Goal: Information Seeking & Learning: Learn about a topic

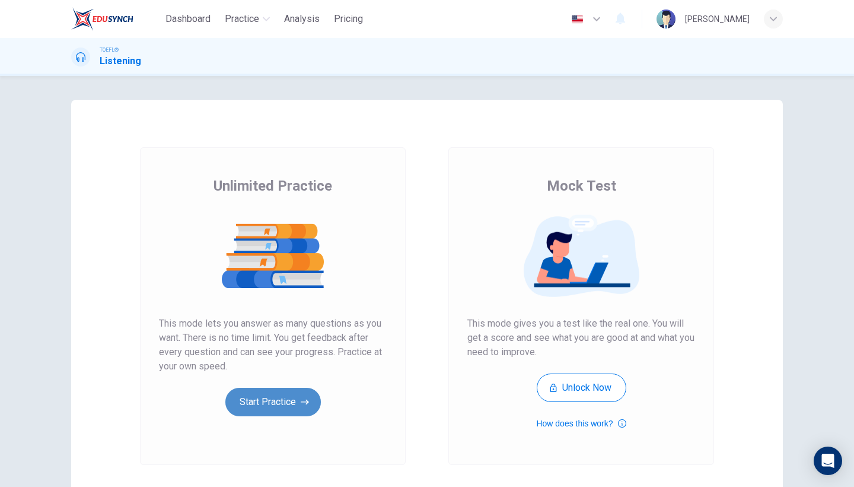
click at [269, 402] on button "Start Practice" at bounding box center [273, 401] width 96 height 28
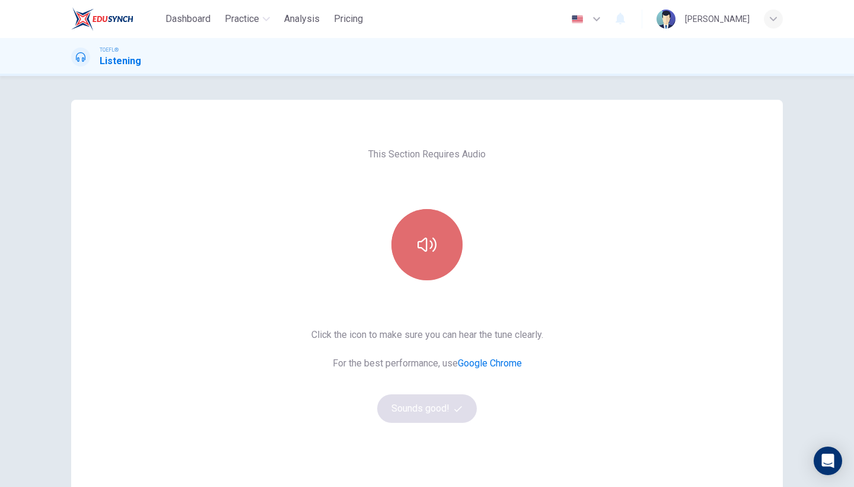
click at [423, 263] on button "button" at bounding box center [427, 244] width 71 height 71
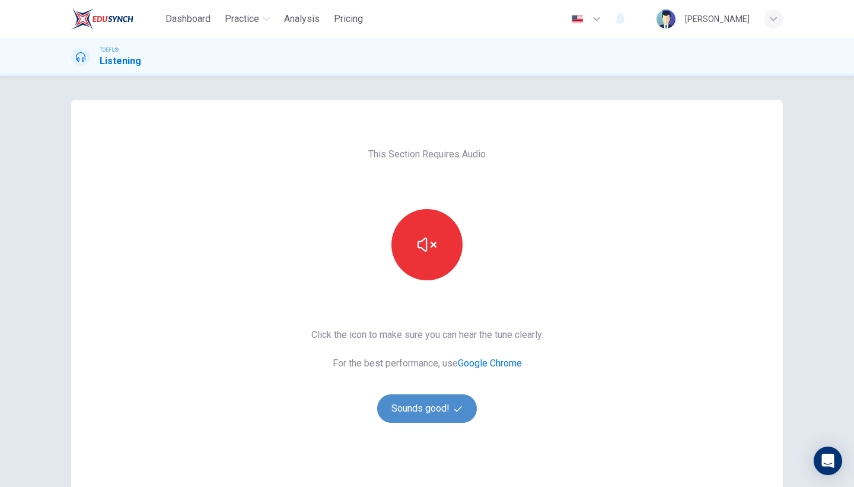
click at [415, 410] on button "Sounds good!" at bounding box center [427, 408] width 100 height 28
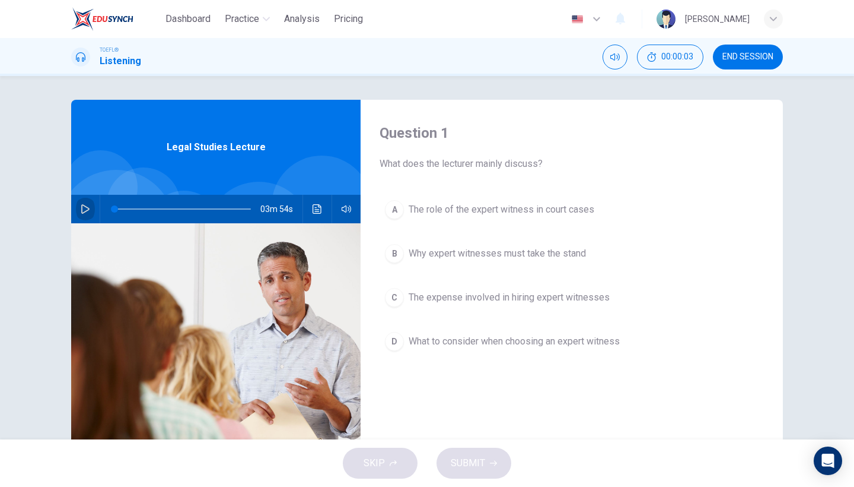
click at [88, 211] on icon "button" at bounding box center [85, 208] width 9 height 9
type input "0"
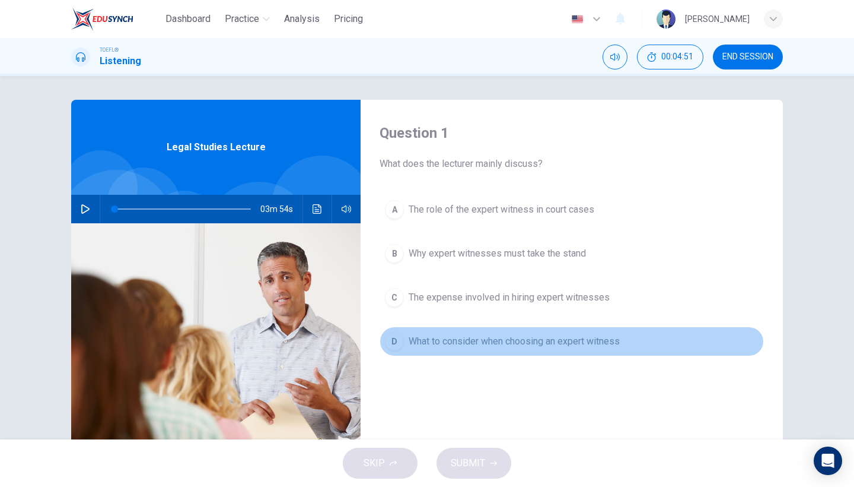
click at [457, 334] on span "What to consider when choosing an expert witness" at bounding box center [514, 341] width 211 height 14
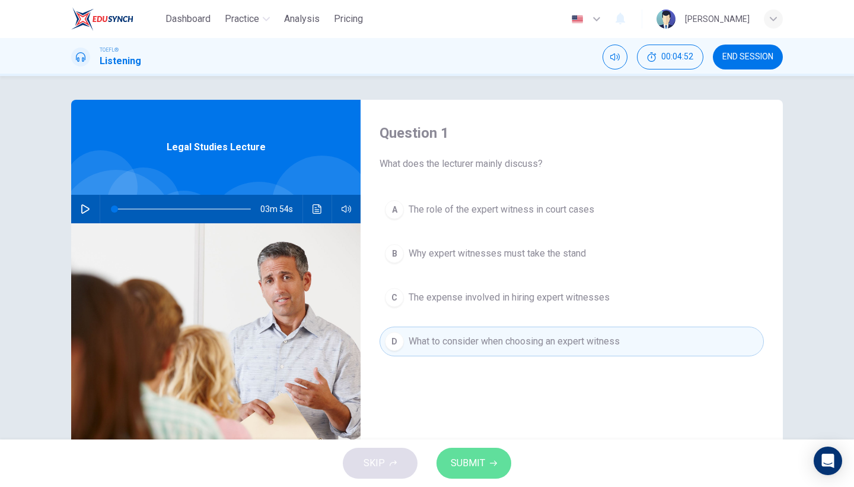
click at [489, 477] on button "SUBMIT" at bounding box center [474, 462] width 75 height 31
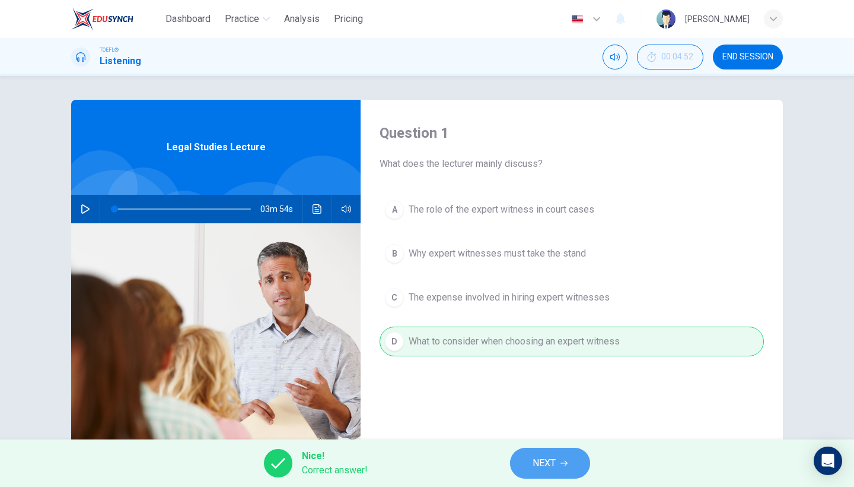
click at [572, 463] on button "NEXT" at bounding box center [550, 462] width 80 height 31
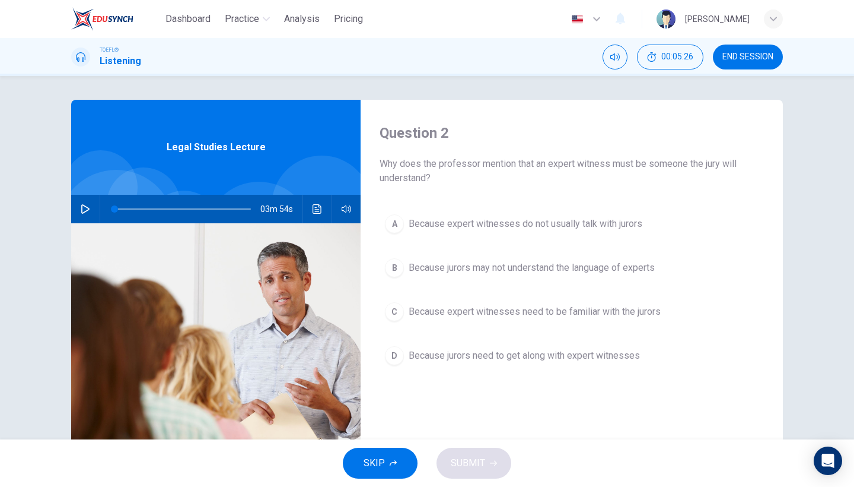
click at [609, 365] on button "D Because jurors need to get along with expert witnesses" at bounding box center [572, 356] width 384 height 30
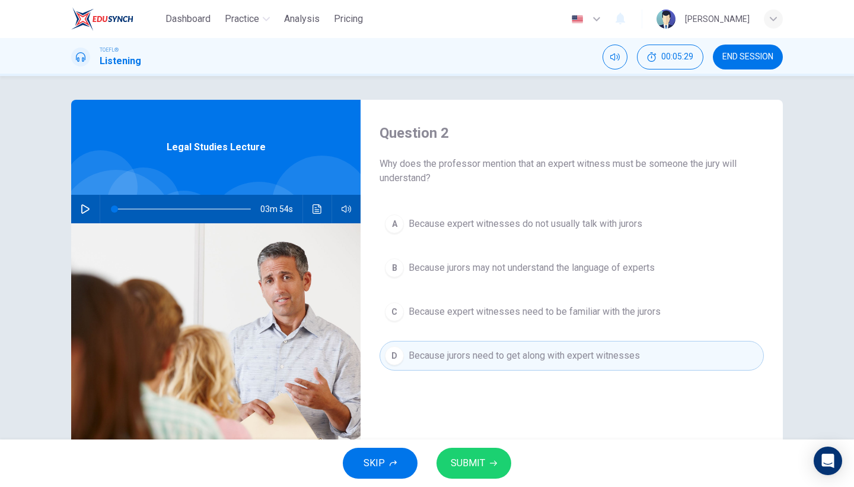
click at [475, 458] on span "SUBMIT" at bounding box center [468, 462] width 34 height 17
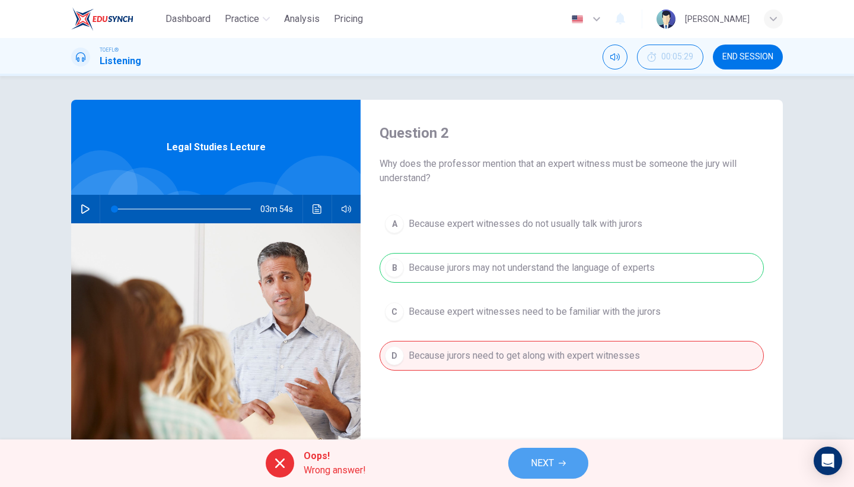
click at [554, 462] on span "NEXT" at bounding box center [542, 462] width 23 height 17
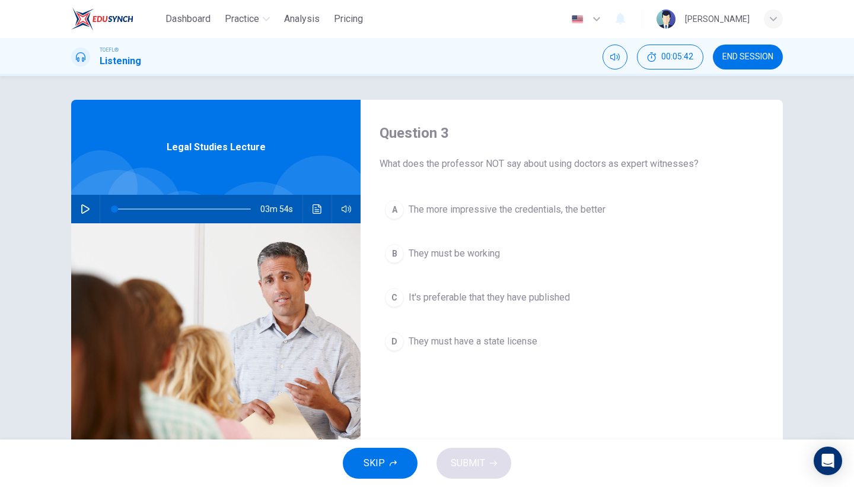
click at [490, 261] on button "B They must be working" at bounding box center [572, 254] width 384 height 30
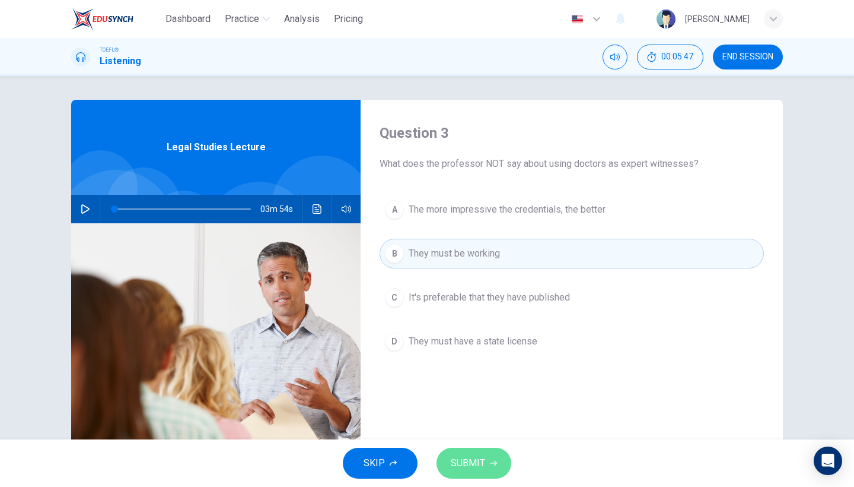
click at [466, 463] on span "SUBMIT" at bounding box center [468, 462] width 34 height 17
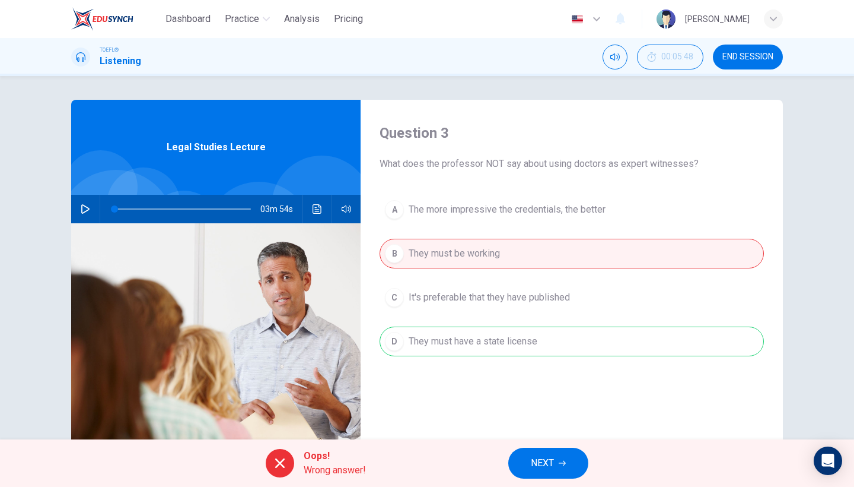
click at [524, 468] on button "NEXT" at bounding box center [548, 462] width 80 height 31
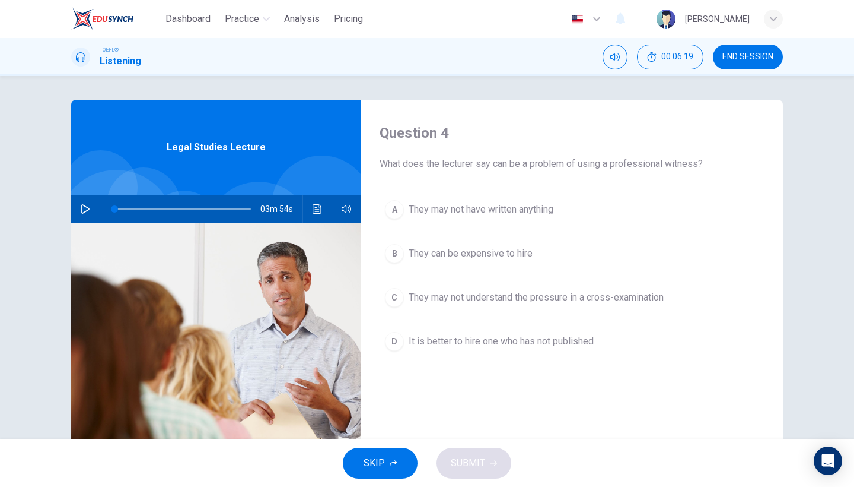
click at [548, 221] on button "A They may not have written anything" at bounding box center [572, 210] width 384 height 30
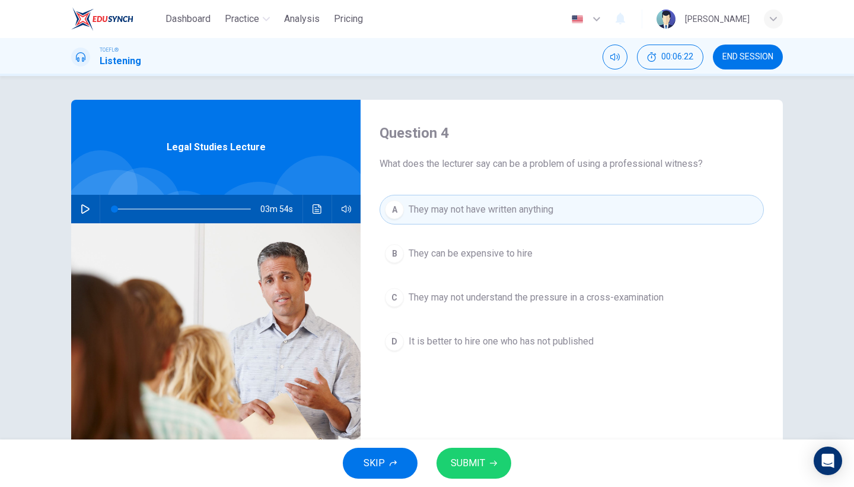
click at [492, 474] on button "SUBMIT" at bounding box center [474, 462] width 75 height 31
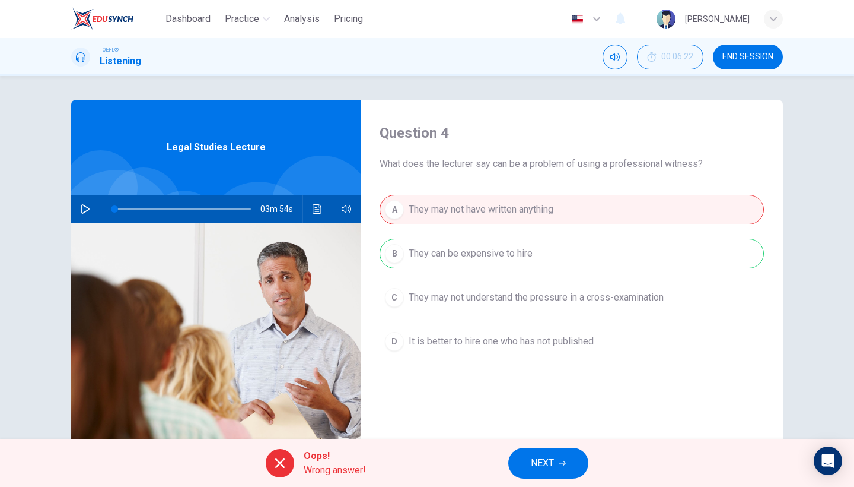
click at [548, 458] on span "NEXT" at bounding box center [542, 462] width 23 height 17
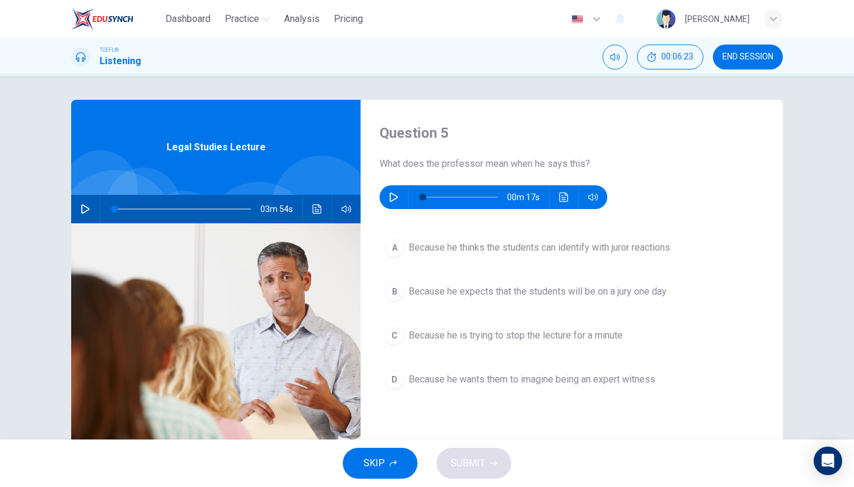
click at [388, 192] on button "button" at bounding box center [393, 197] width 19 height 24
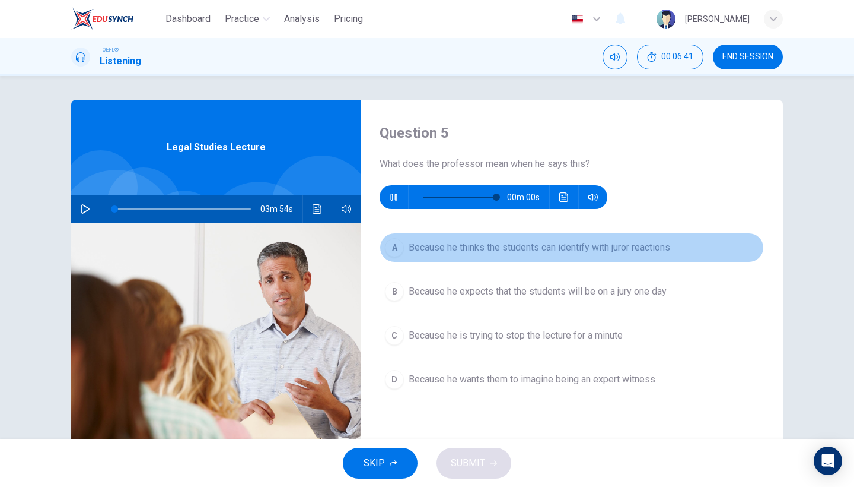
type input "0"
click at [418, 257] on button "A Because he thinks the students can identify with juror reactions" at bounding box center [572, 248] width 384 height 30
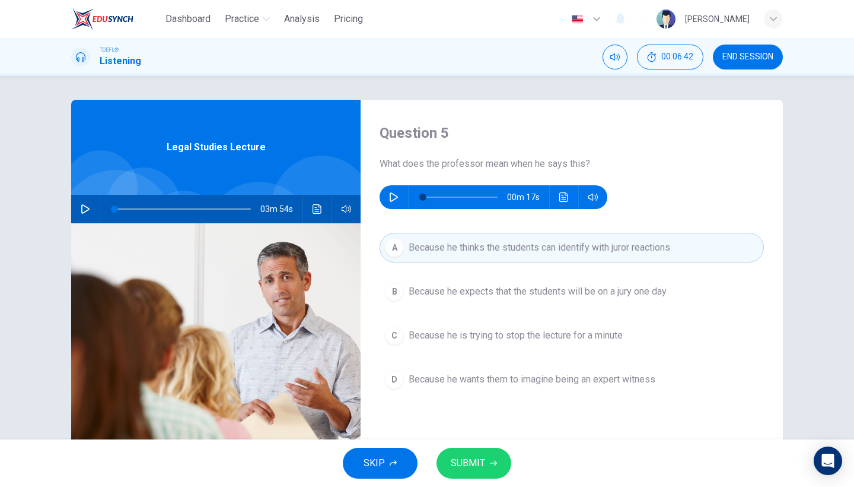
click at [469, 460] on span "SUBMIT" at bounding box center [468, 462] width 34 height 17
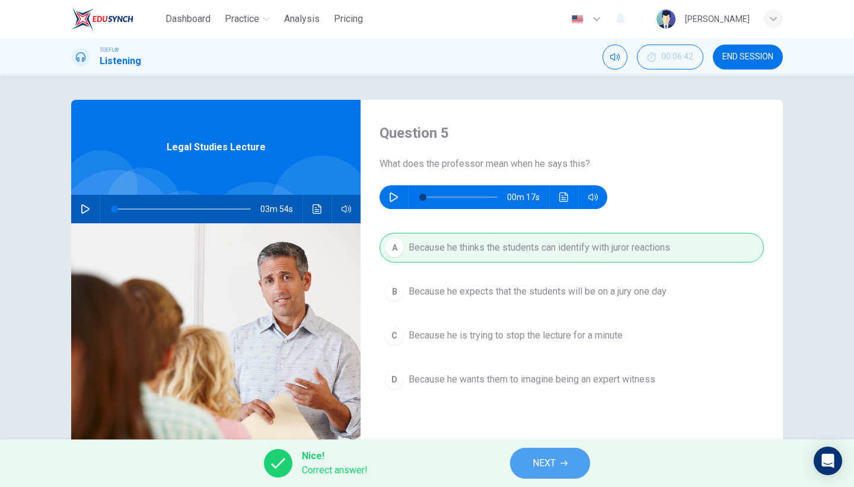
click at [537, 457] on span "NEXT" at bounding box center [544, 462] width 23 height 17
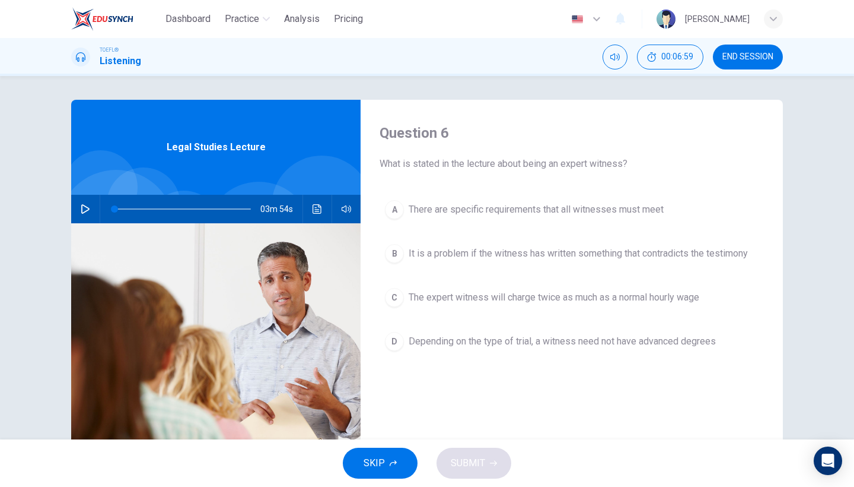
click at [538, 255] on span "It is a problem if the witness has written something that contradicts the testi…" at bounding box center [578, 253] width 339 height 14
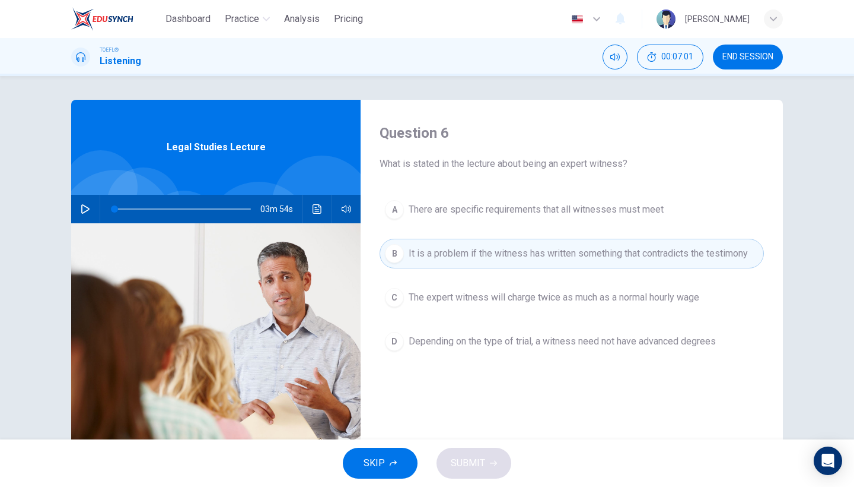
click at [462, 205] on span "There are specific requirements that all witnesses must meet" at bounding box center [536, 209] width 255 height 14
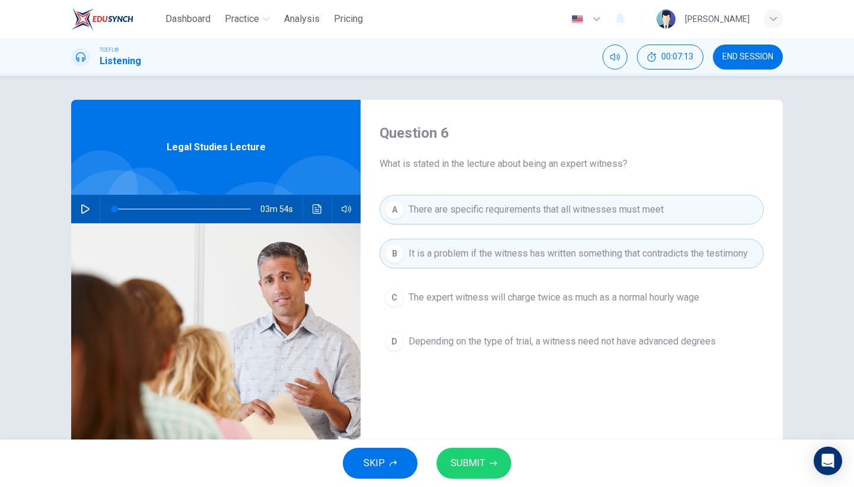
click at [484, 456] on span "SUBMIT" at bounding box center [468, 462] width 34 height 17
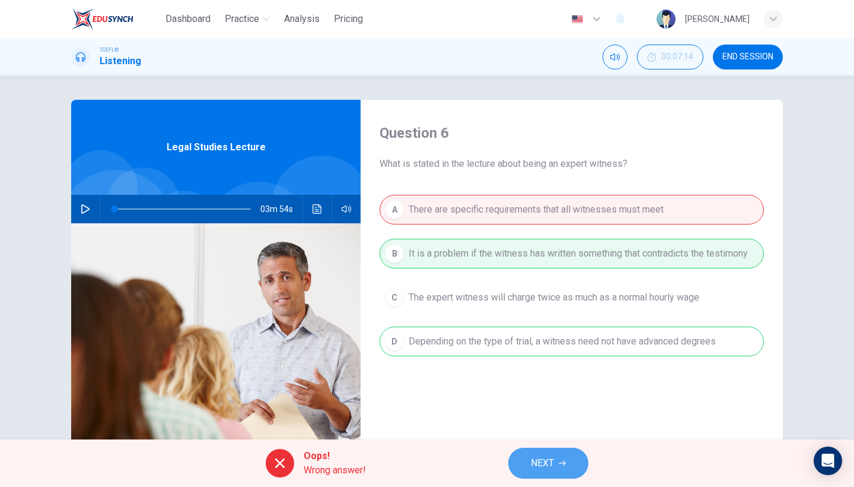
click at [553, 459] on span "NEXT" at bounding box center [542, 462] width 23 height 17
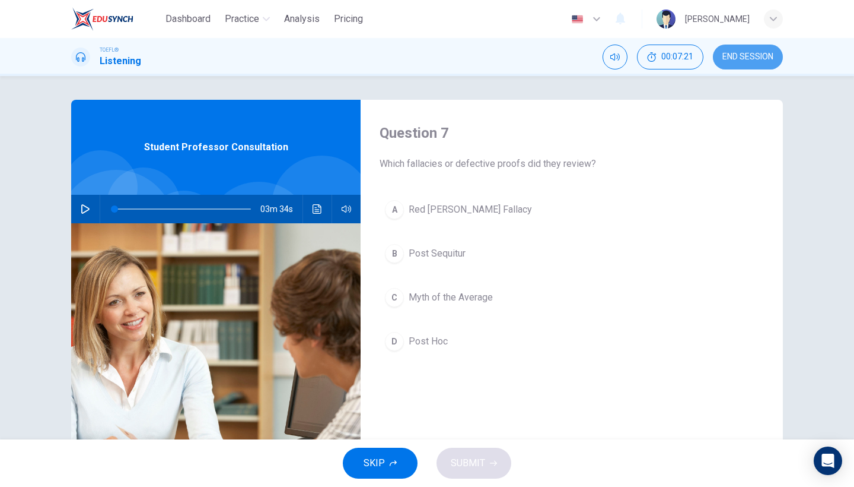
click at [749, 48] on button "END SESSION" at bounding box center [748, 56] width 70 height 25
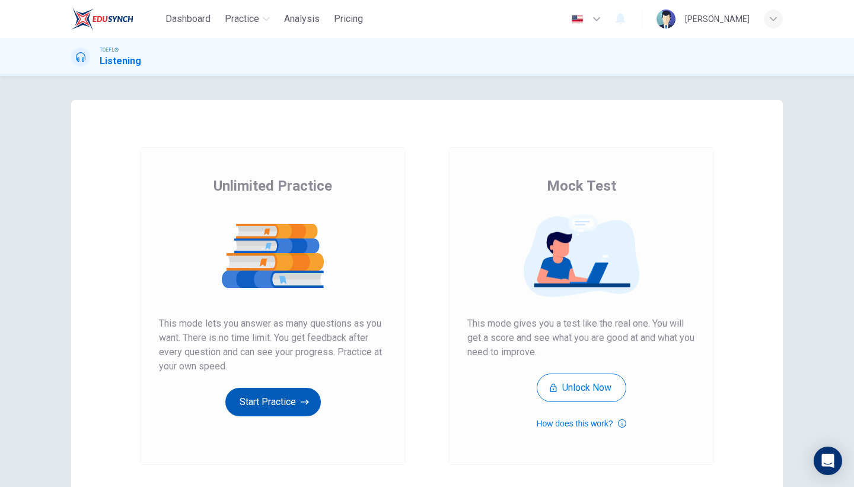
click at [265, 412] on button "Start Practice" at bounding box center [273, 401] width 96 height 28
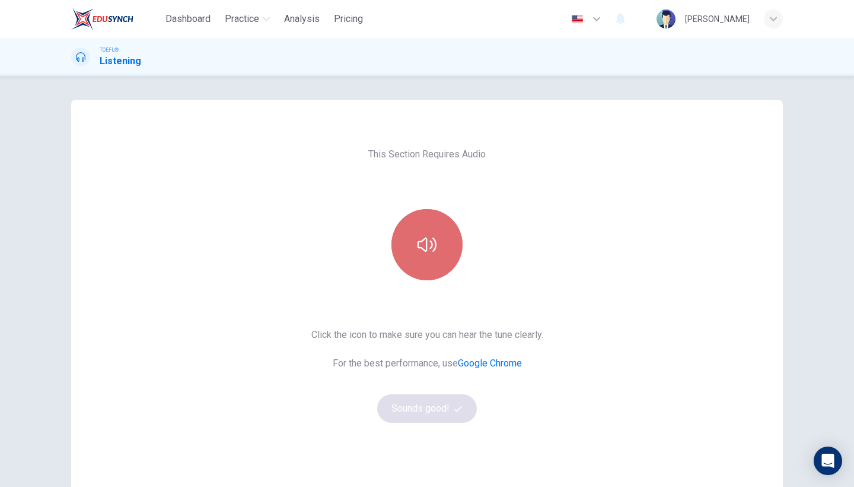
click at [424, 266] on button "button" at bounding box center [427, 244] width 71 height 71
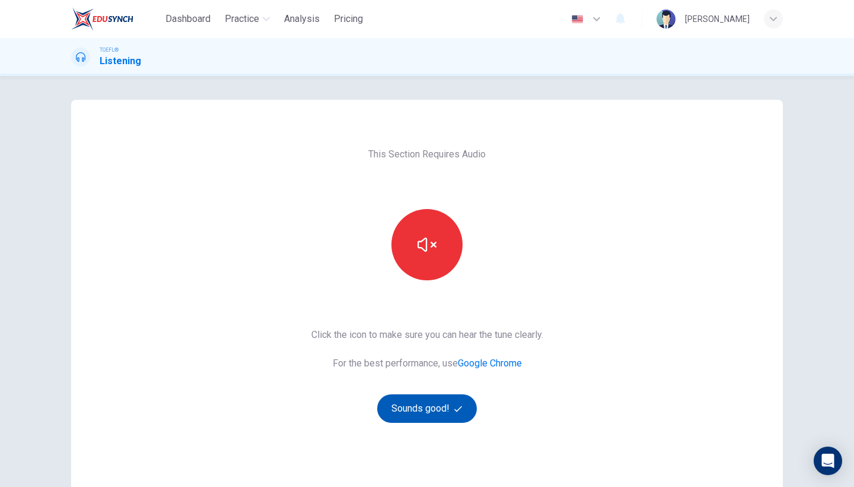
click at [418, 412] on button "Sounds good!" at bounding box center [427, 408] width 100 height 28
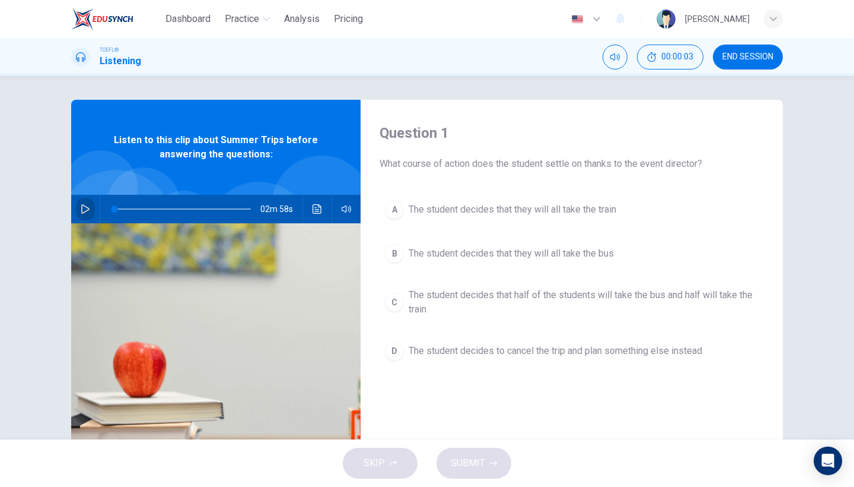
click at [83, 213] on icon "button" at bounding box center [85, 208] width 8 height 9
type input "13"
click at [741, 61] on span "END SESSION" at bounding box center [748, 56] width 51 height 9
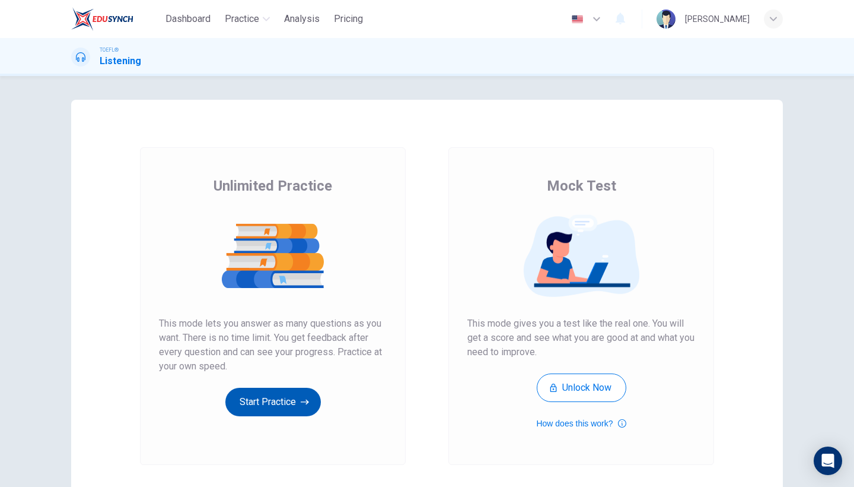
click at [293, 391] on button "Start Practice" at bounding box center [273, 401] width 96 height 28
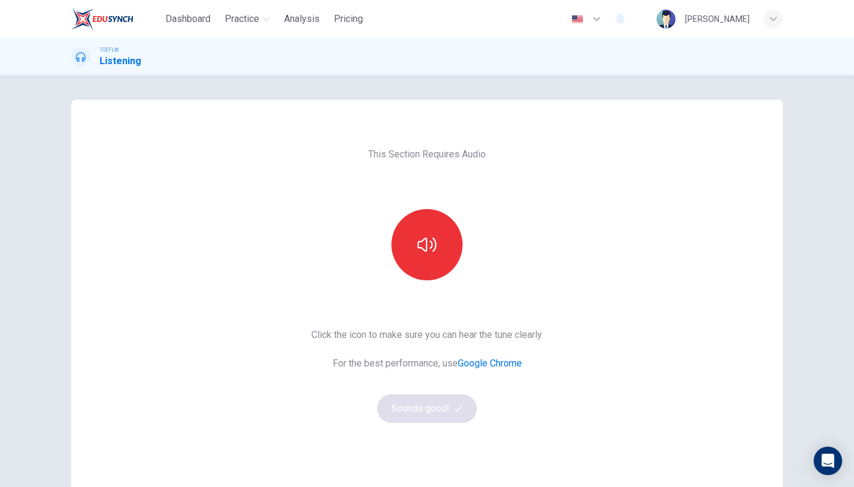
click at [418, 281] on div "This Section Requires Audio Click the icon to make sure you can hear the tune c…" at bounding box center [427, 306] width 251 height 412
click at [425, 262] on button "button" at bounding box center [427, 244] width 71 height 71
click at [412, 413] on button "Sounds good!" at bounding box center [427, 408] width 100 height 28
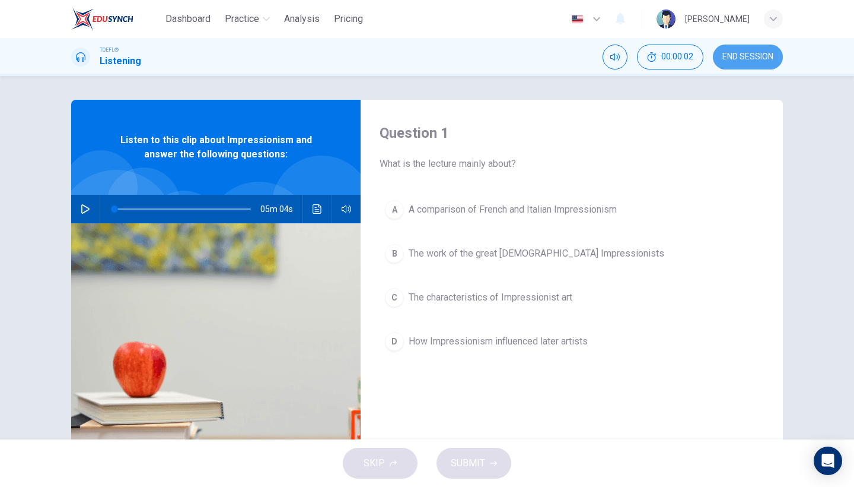
click at [749, 54] on span "END SESSION" at bounding box center [748, 56] width 51 height 9
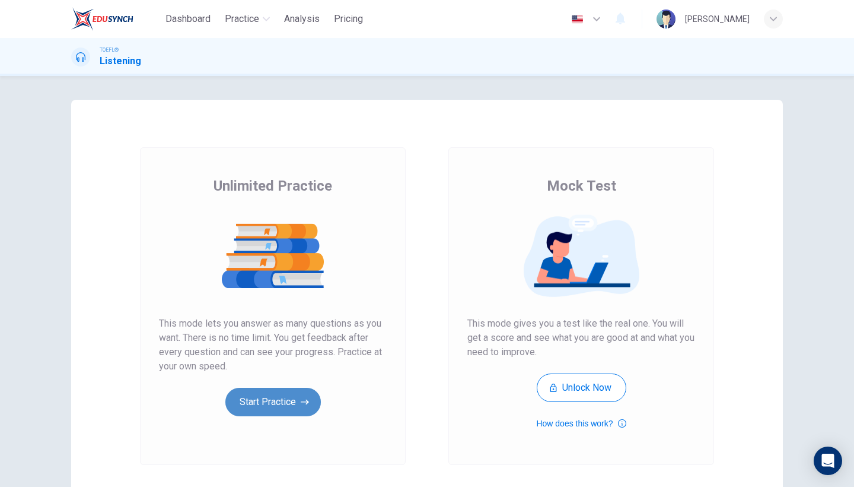
click at [285, 405] on button "Start Practice" at bounding box center [273, 401] width 96 height 28
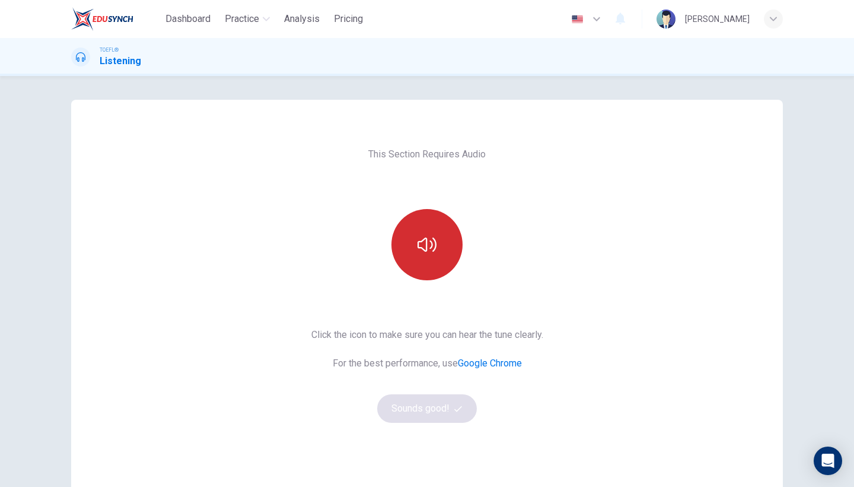
click at [418, 261] on button "button" at bounding box center [427, 244] width 71 height 71
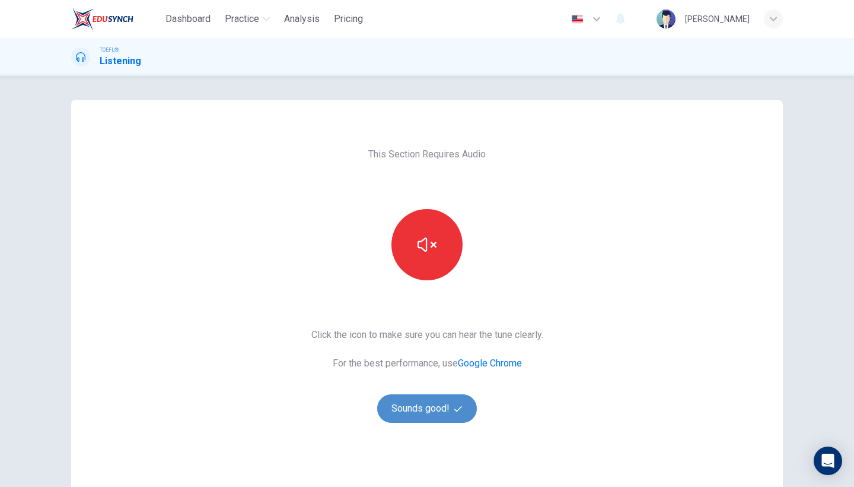
click at [416, 416] on button "Sounds good!" at bounding box center [427, 408] width 100 height 28
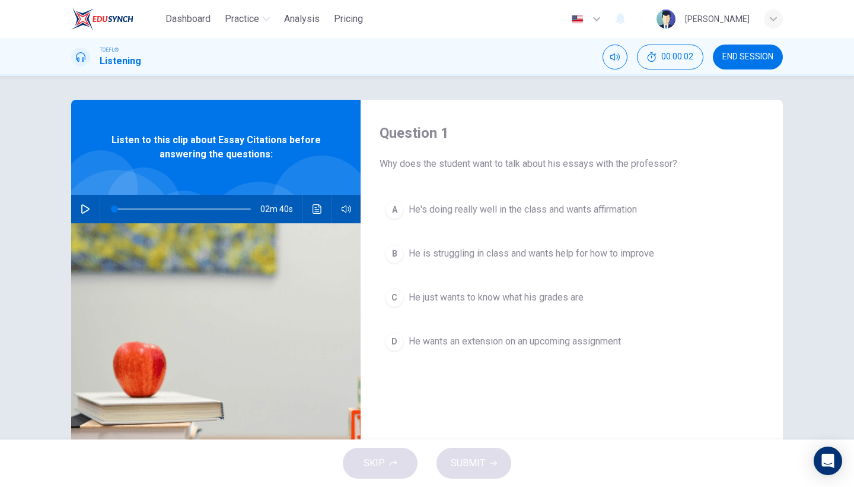
click at [87, 215] on button "button" at bounding box center [85, 209] width 19 height 28
type input "0"
click at [552, 264] on button "B He is struggling in class and wants help for how to improve" at bounding box center [572, 254] width 384 height 30
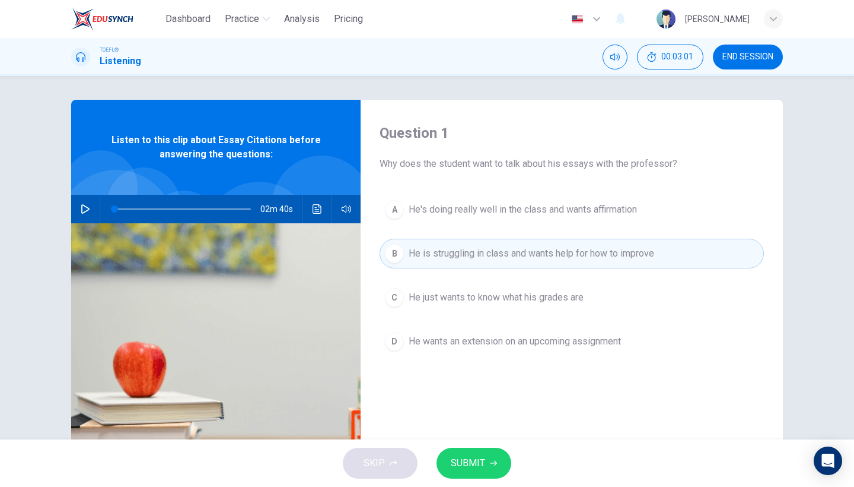
click at [466, 442] on div "SKIP SUBMIT" at bounding box center [427, 462] width 854 height 47
click at [466, 470] on span "SUBMIT" at bounding box center [468, 462] width 34 height 17
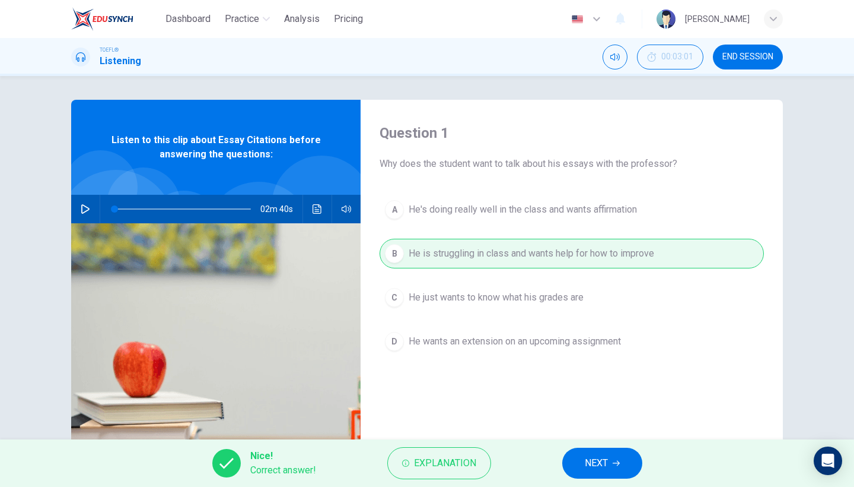
click at [615, 460] on icon "button" at bounding box center [616, 462] width 7 height 7
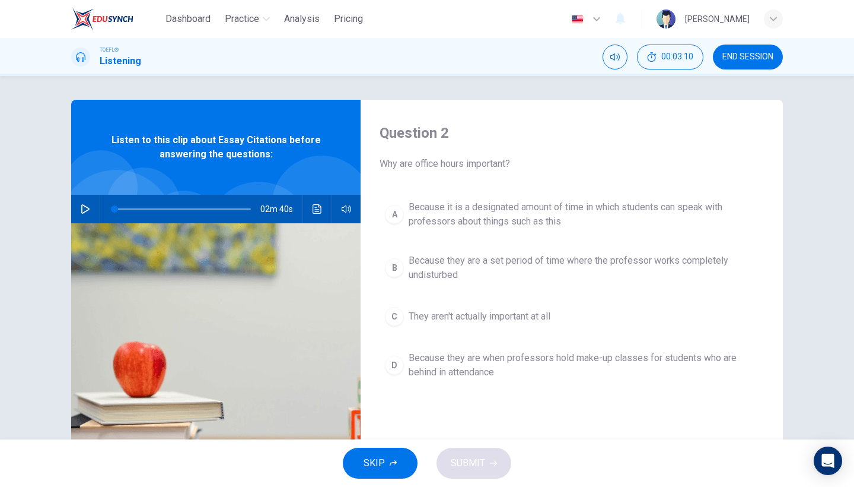
click at [540, 221] on span "Because it is a designated amount of time in which students can speak with prof…" at bounding box center [584, 214] width 350 height 28
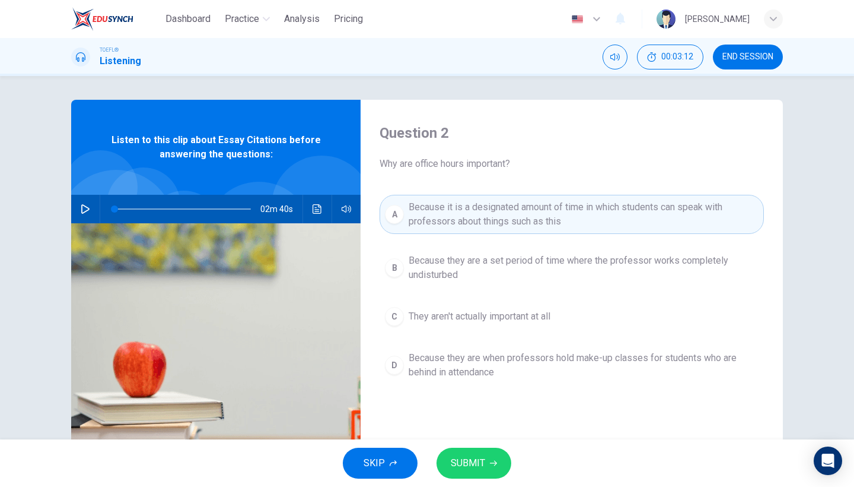
click at [484, 443] on div "SKIP SUBMIT" at bounding box center [427, 462] width 854 height 47
click at [488, 460] on button "SUBMIT" at bounding box center [474, 462] width 75 height 31
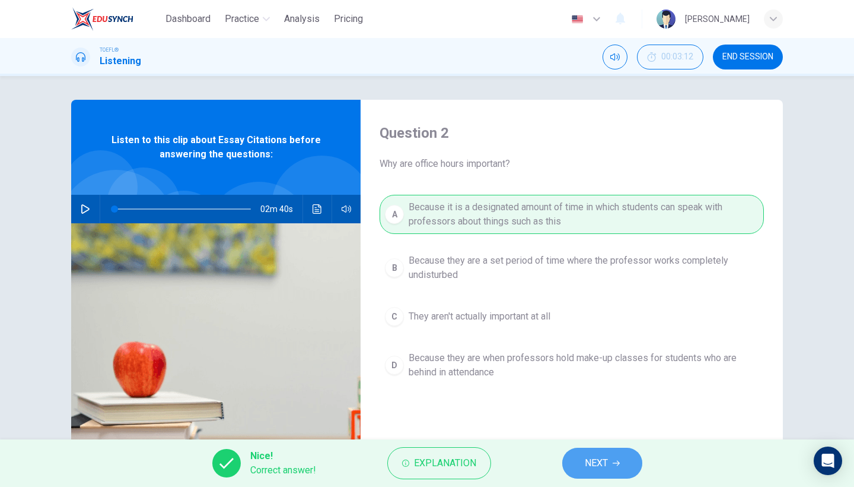
click at [571, 451] on button "NEXT" at bounding box center [602, 462] width 80 height 31
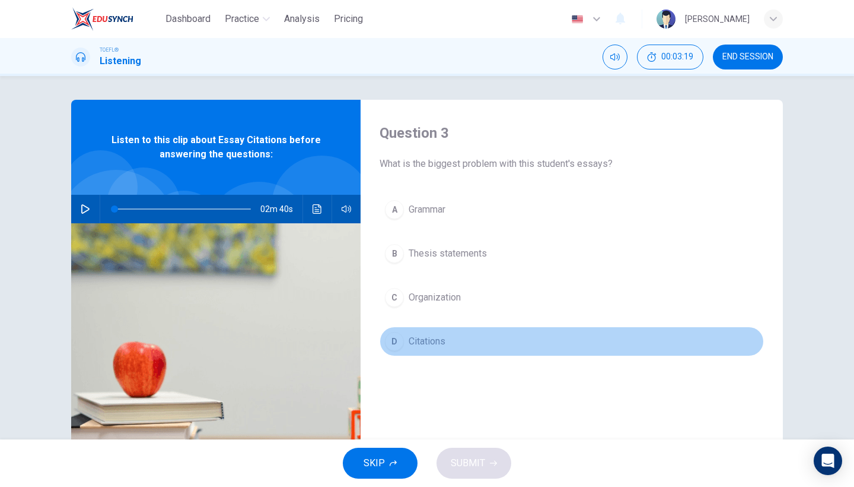
click at [437, 349] on button "D Citations" at bounding box center [572, 341] width 384 height 30
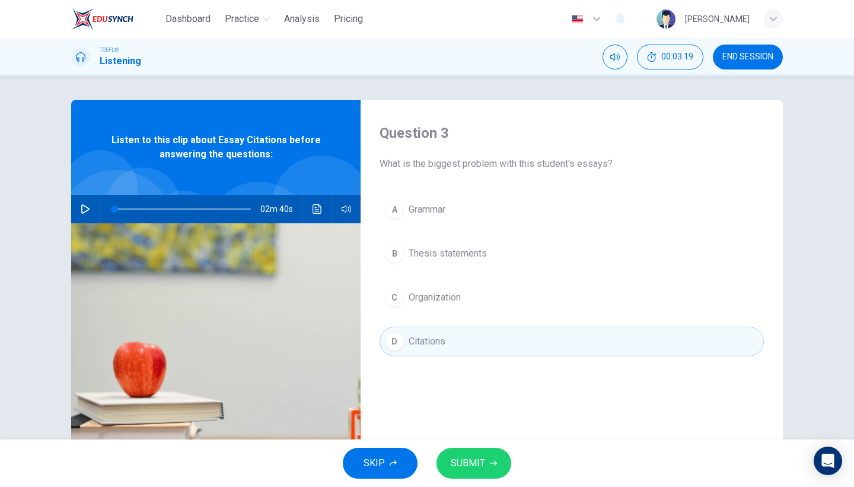
click at [474, 468] on span "SUBMIT" at bounding box center [468, 462] width 34 height 17
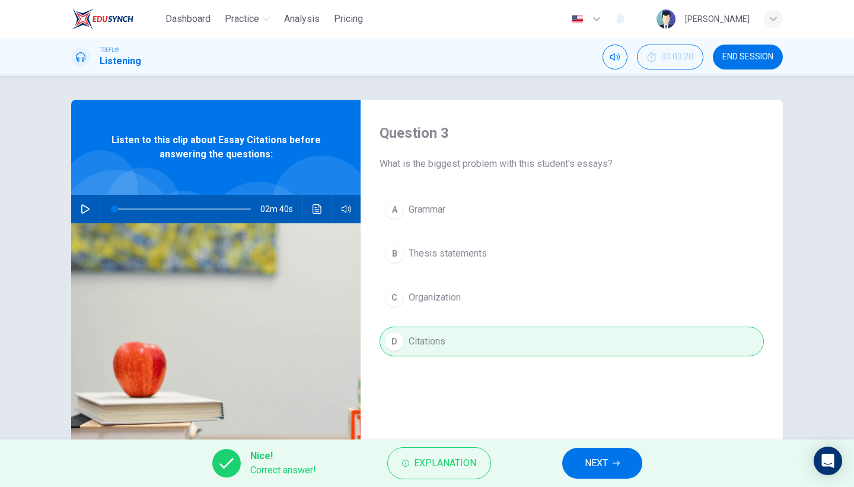
click at [589, 465] on span "NEXT" at bounding box center [596, 462] width 23 height 17
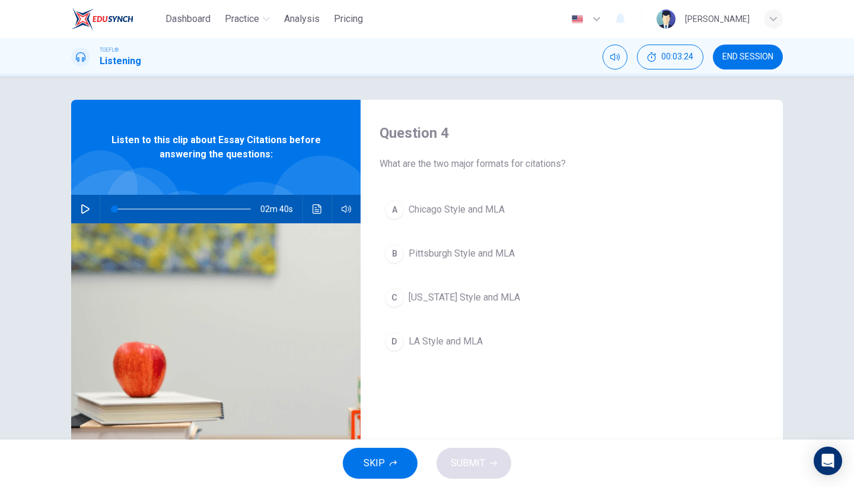
click at [470, 223] on button "A Chicago Style and MLA" at bounding box center [572, 210] width 384 height 30
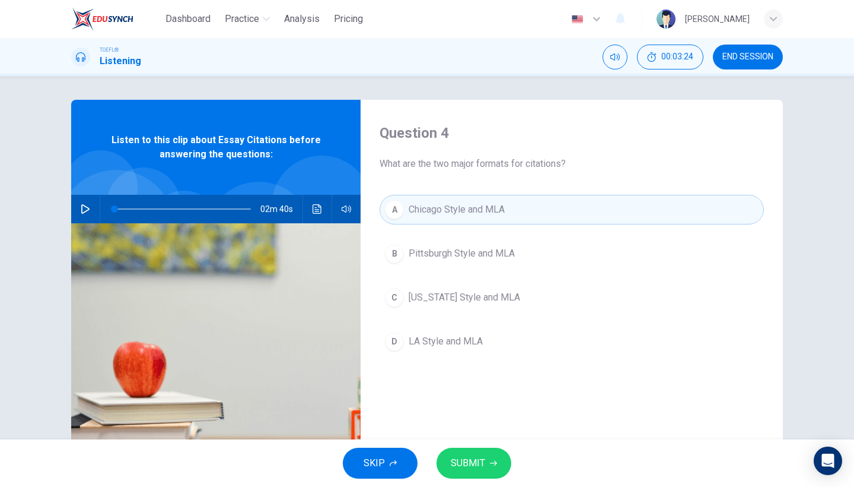
click at [468, 455] on span "SUBMIT" at bounding box center [468, 462] width 34 height 17
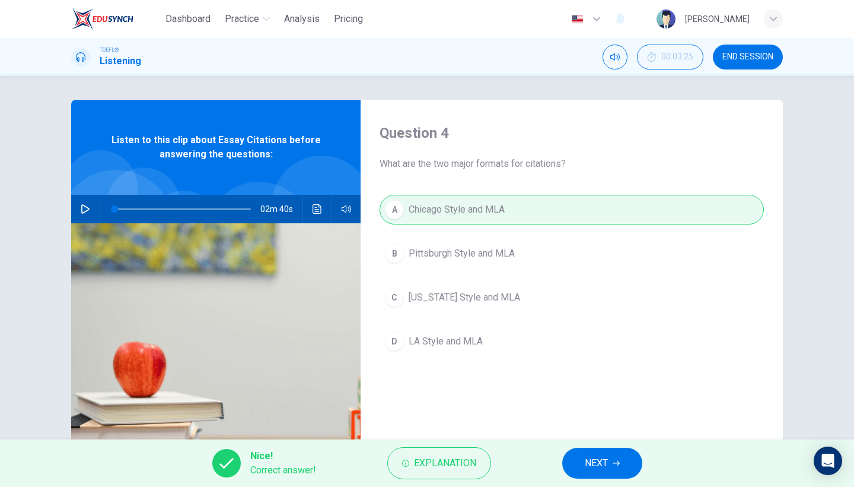
click at [596, 457] on span "NEXT" at bounding box center [596, 462] width 23 height 17
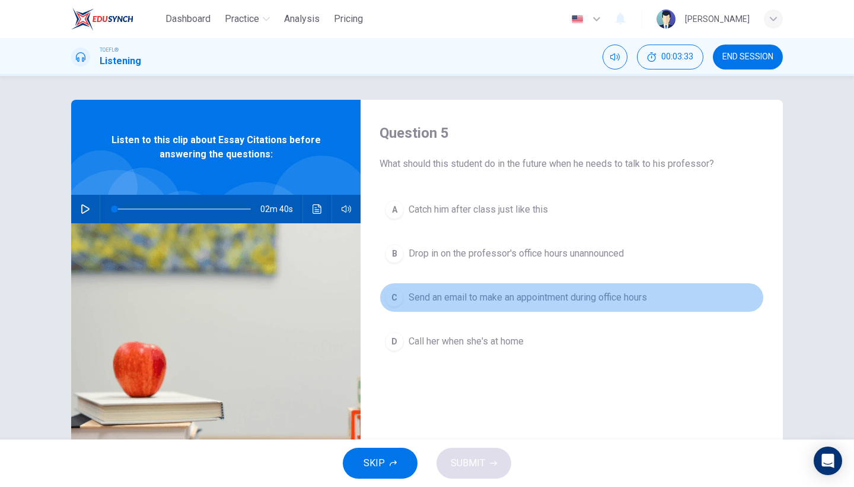
click at [500, 310] on button "C Send an email to make an appointment during office hours" at bounding box center [572, 297] width 384 height 30
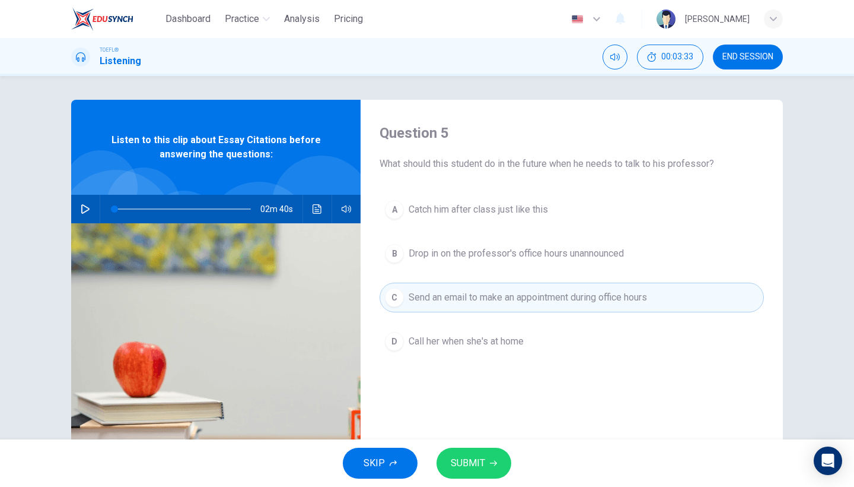
click at [472, 476] on button "SUBMIT" at bounding box center [474, 462] width 75 height 31
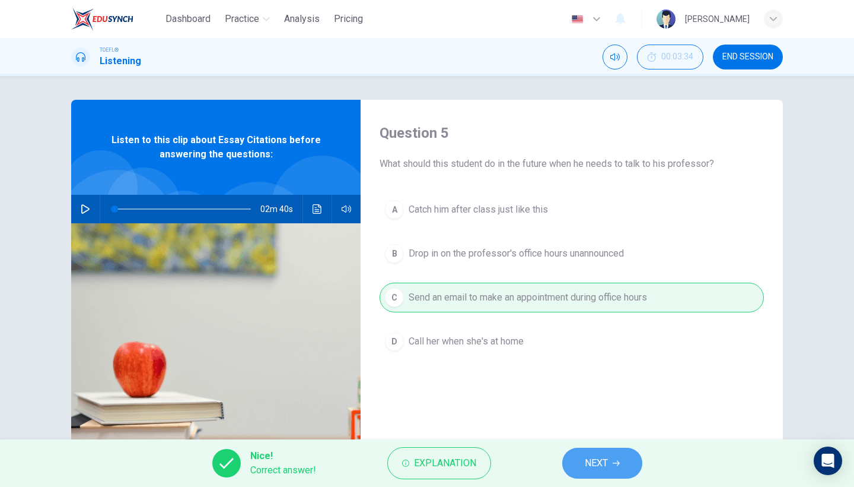
click at [578, 468] on button "NEXT" at bounding box center [602, 462] width 80 height 31
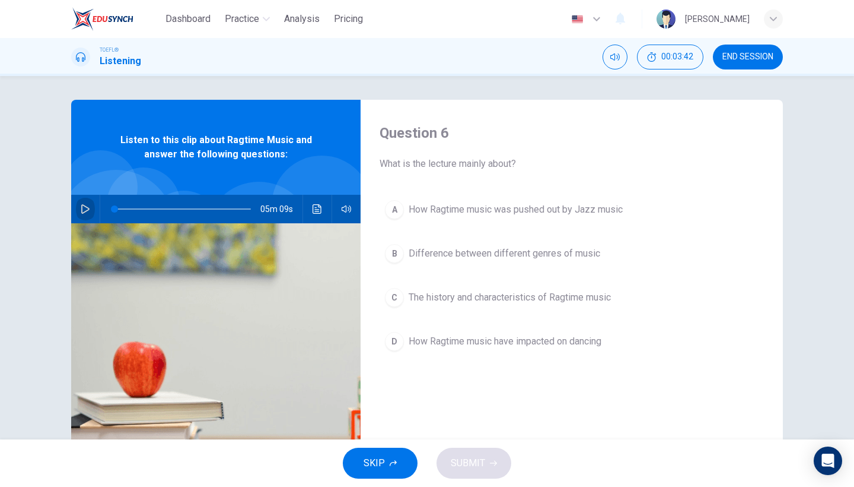
click at [84, 214] on button "button" at bounding box center [85, 209] width 19 height 28
type input "0"
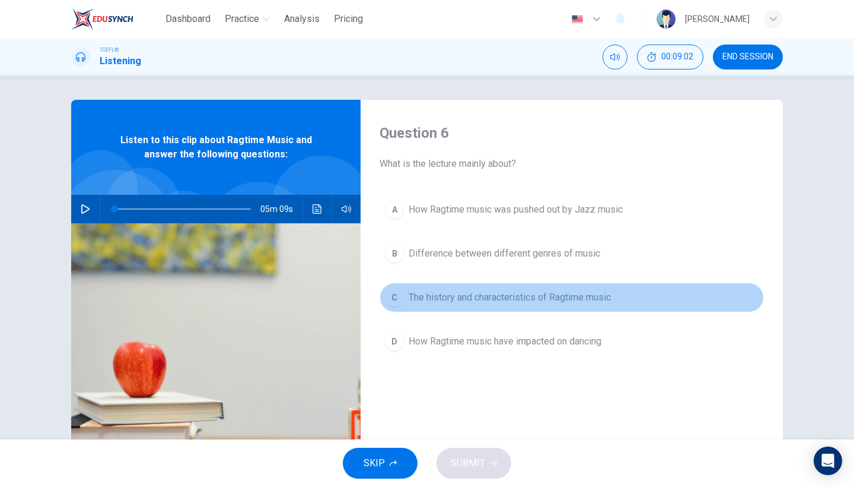
click at [396, 293] on div "C" at bounding box center [394, 297] width 19 height 19
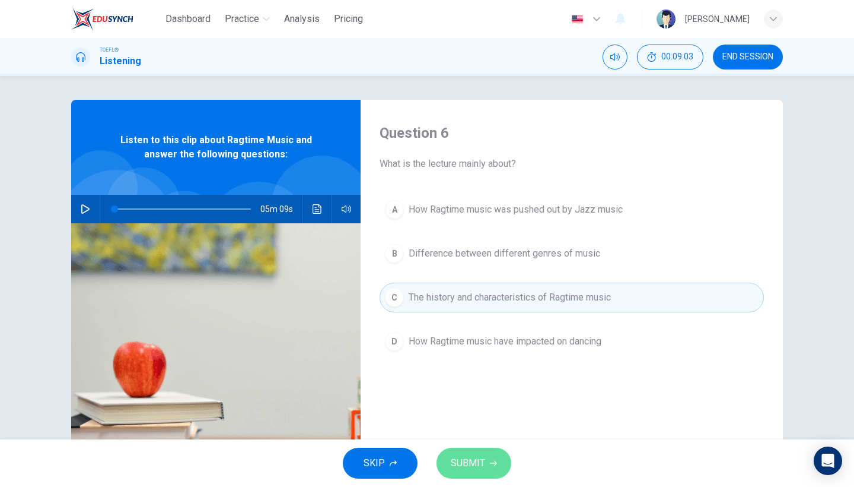
click at [458, 464] on span "SUBMIT" at bounding box center [468, 462] width 34 height 17
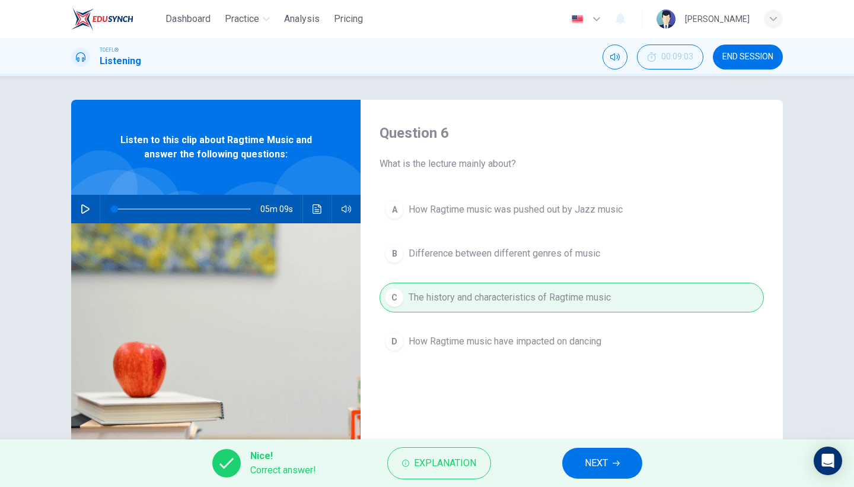
click at [590, 476] on button "NEXT" at bounding box center [602, 462] width 80 height 31
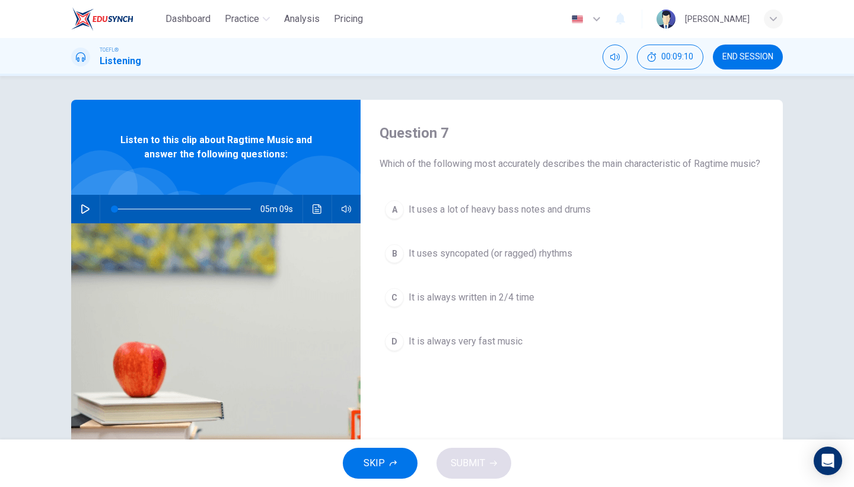
click at [560, 260] on span "It uses syncopated (or ragged) rhythms" at bounding box center [491, 253] width 164 height 14
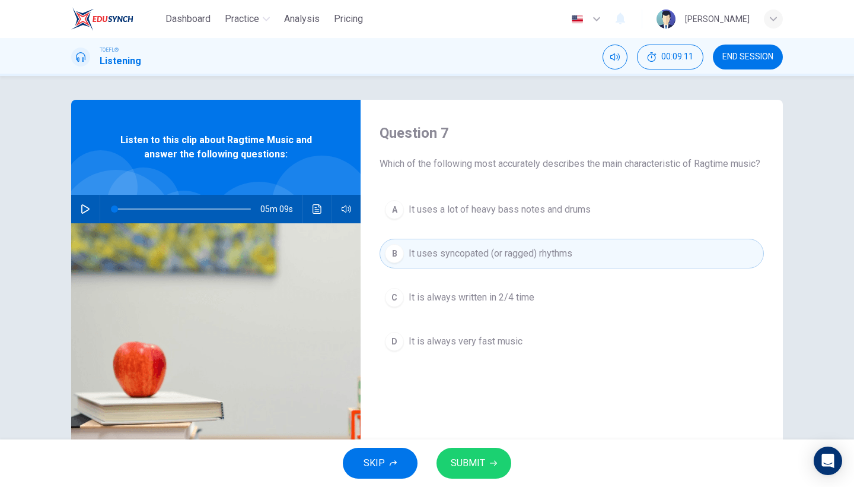
click at [495, 454] on button "SUBMIT" at bounding box center [474, 462] width 75 height 31
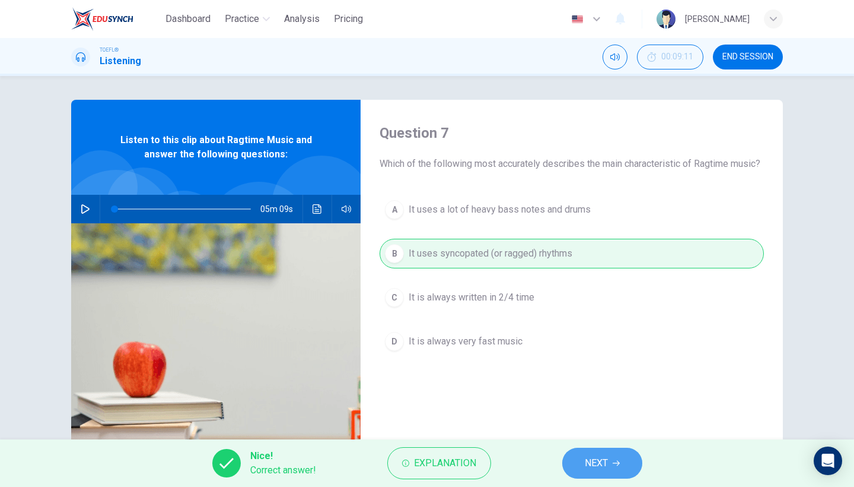
click at [579, 454] on button "NEXT" at bounding box center [602, 462] width 80 height 31
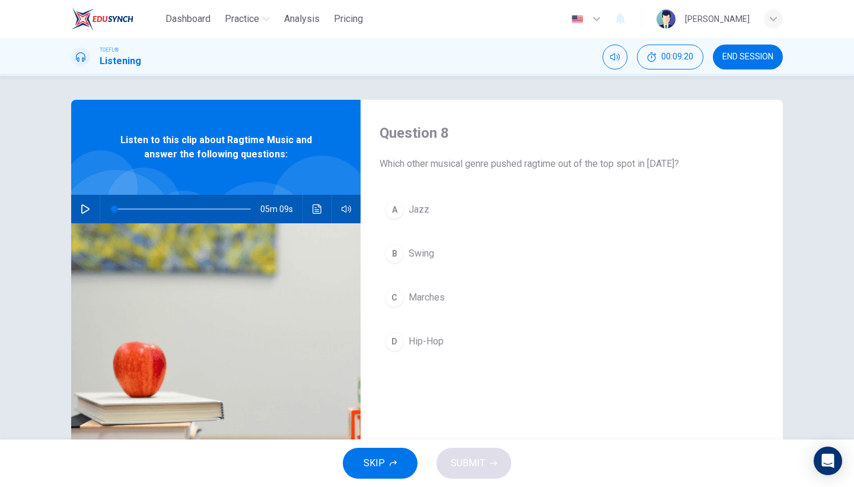
click at [420, 212] on span "Jazz" at bounding box center [419, 209] width 21 height 14
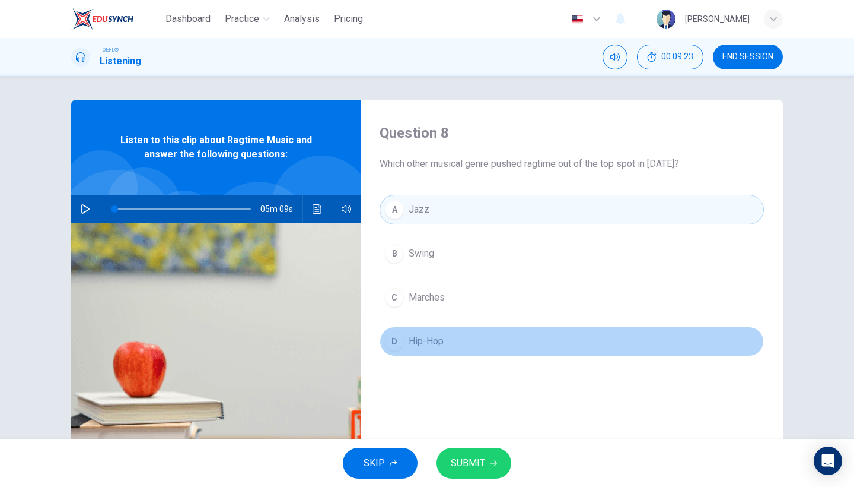
click at [451, 352] on button "D Hip-Hop" at bounding box center [572, 341] width 384 height 30
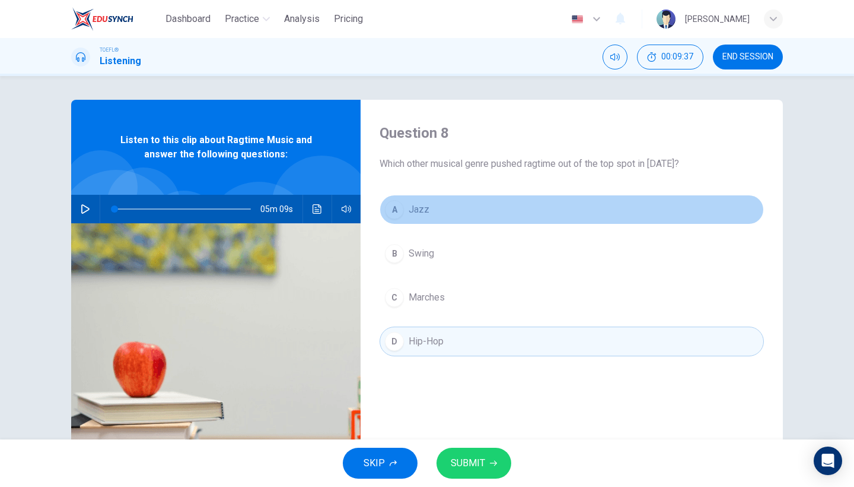
click at [405, 201] on button "A Jazz" at bounding box center [572, 210] width 384 height 30
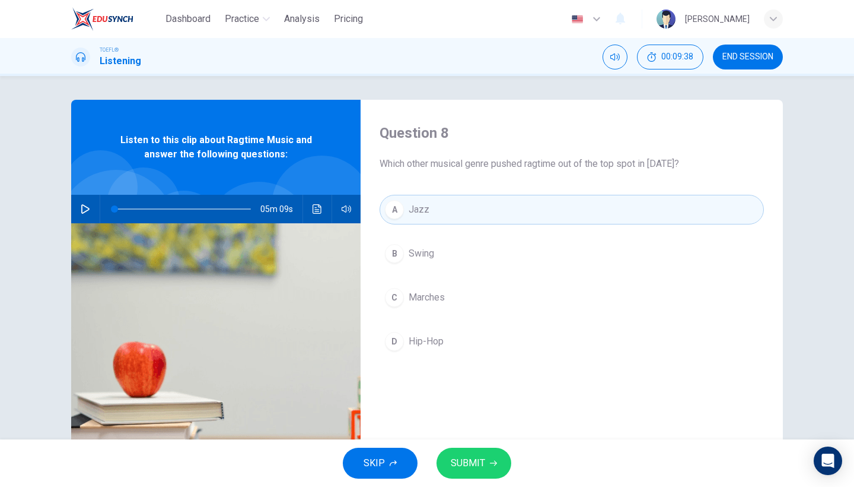
click at [474, 452] on button "SUBMIT" at bounding box center [474, 462] width 75 height 31
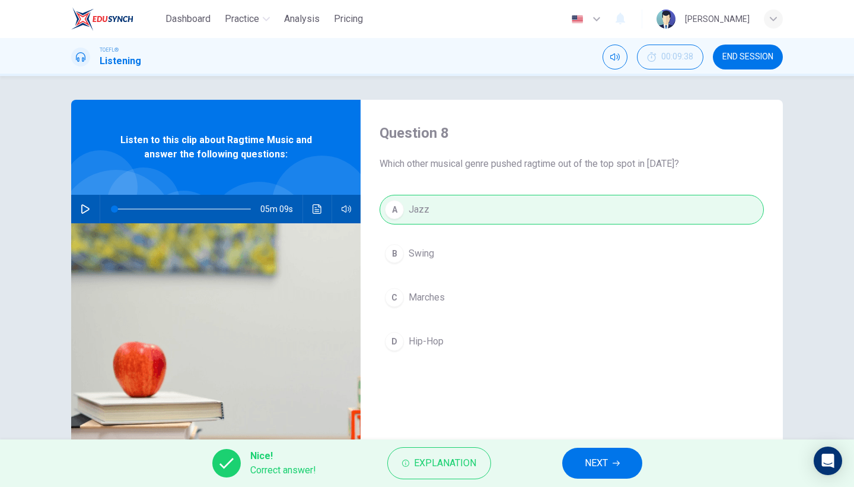
click at [597, 470] on span "NEXT" at bounding box center [596, 462] width 23 height 17
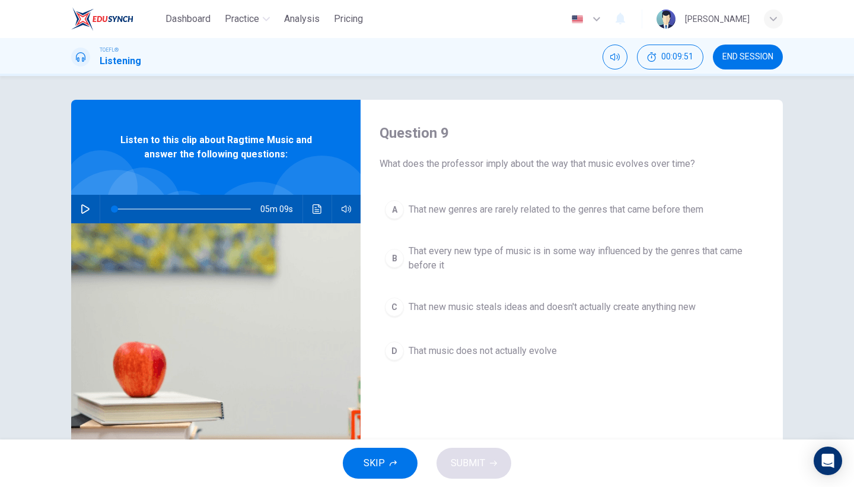
click at [526, 253] on span "That every new type of music is in some way influenced by the genres that came …" at bounding box center [584, 258] width 350 height 28
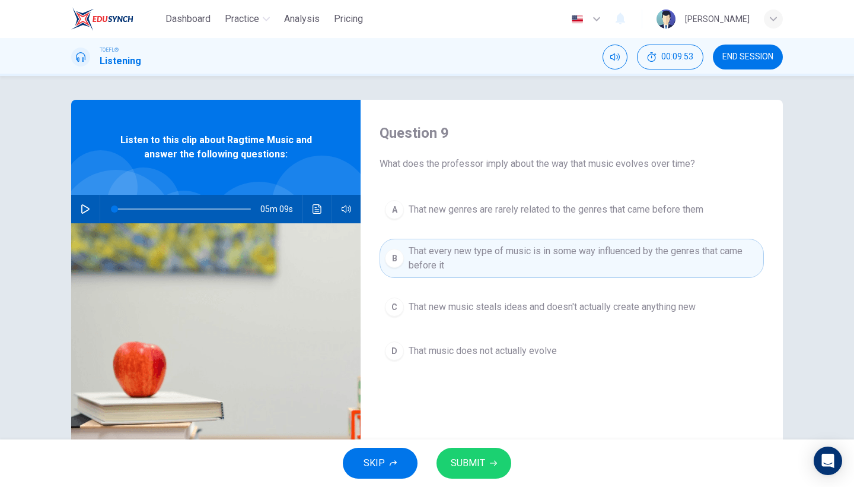
click at [503, 465] on button "SUBMIT" at bounding box center [474, 462] width 75 height 31
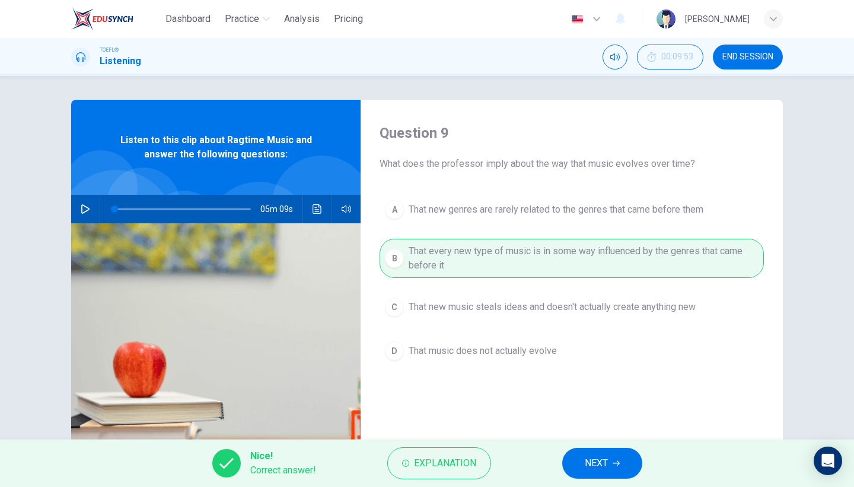
click at [609, 460] on button "NEXT" at bounding box center [602, 462] width 80 height 31
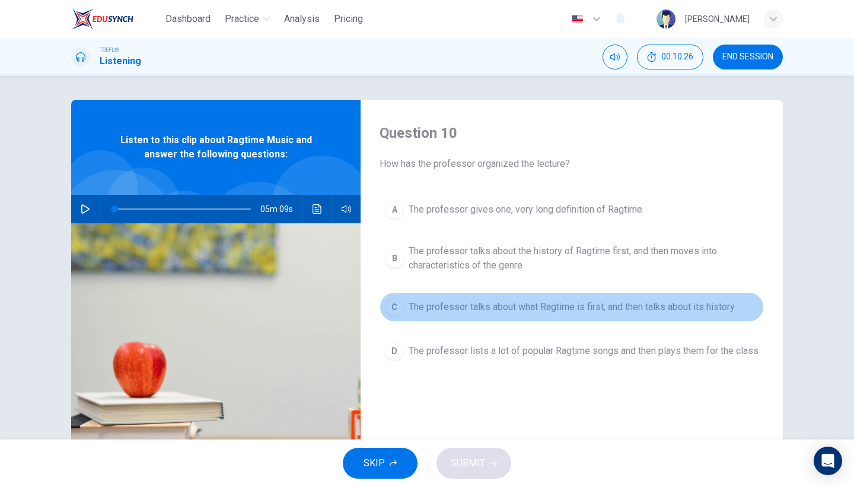
click at [556, 316] on button "C The professor talks about what Ragtime is first, and then talks about its his…" at bounding box center [572, 307] width 384 height 30
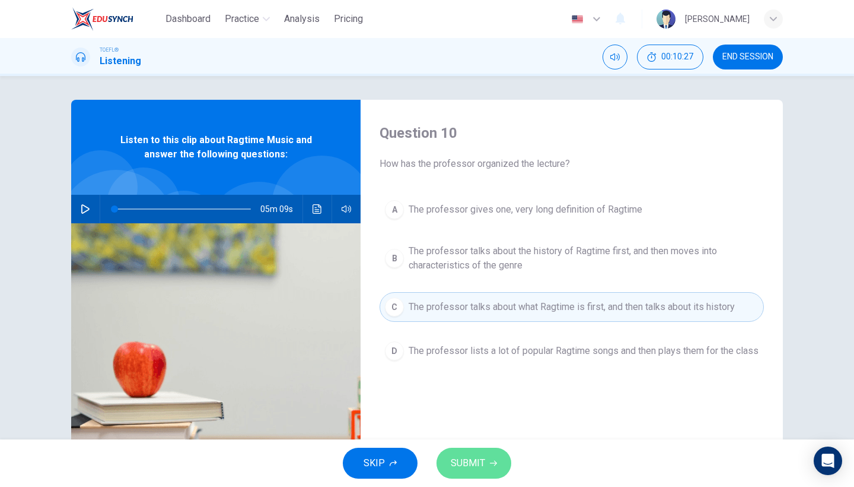
click at [480, 453] on button "SUBMIT" at bounding box center [474, 462] width 75 height 31
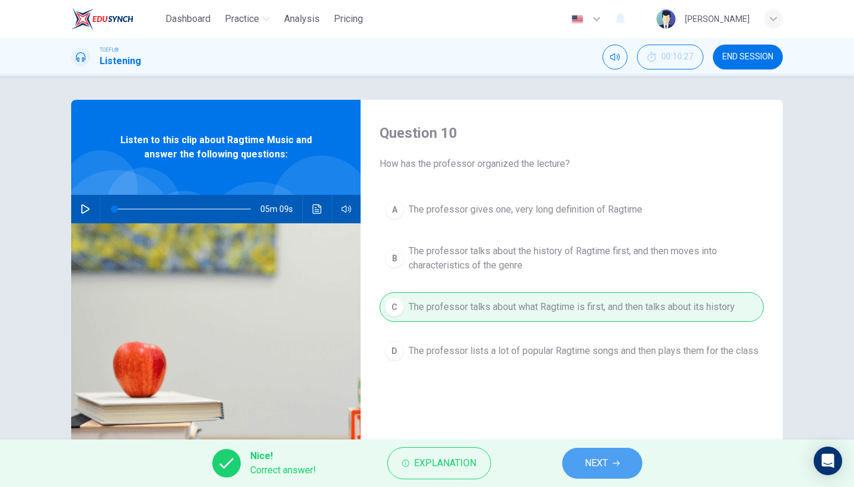
click at [590, 465] on span "NEXT" at bounding box center [596, 462] width 23 height 17
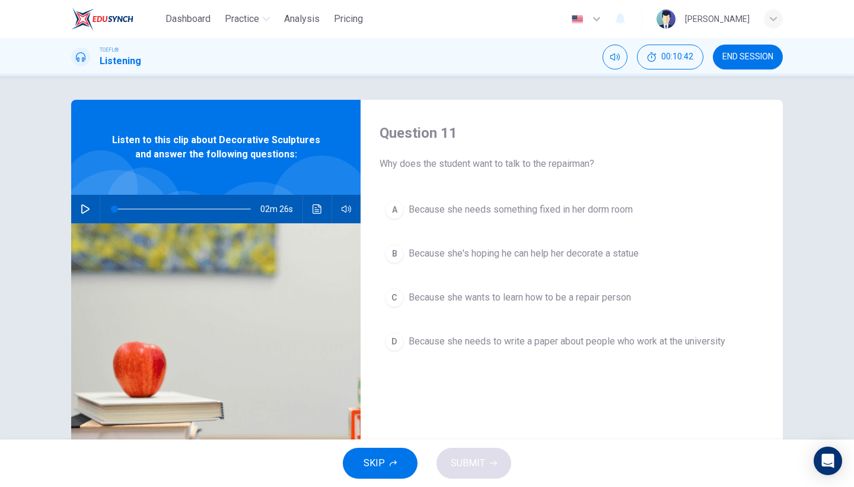
drag, startPoint x: 644, startPoint y: 486, endPoint x: 714, endPoint y: 486, distance: 70.0
click at [714, 486] on div "SKIP SUBMIT" at bounding box center [427, 462] width 854 height 47
click at [81, 208] on icon "button" at bounding box center [85, 208] width 9 height 9
click at [81, 209] on icon "button" at bounding box center [85, 208] width 9 height 9
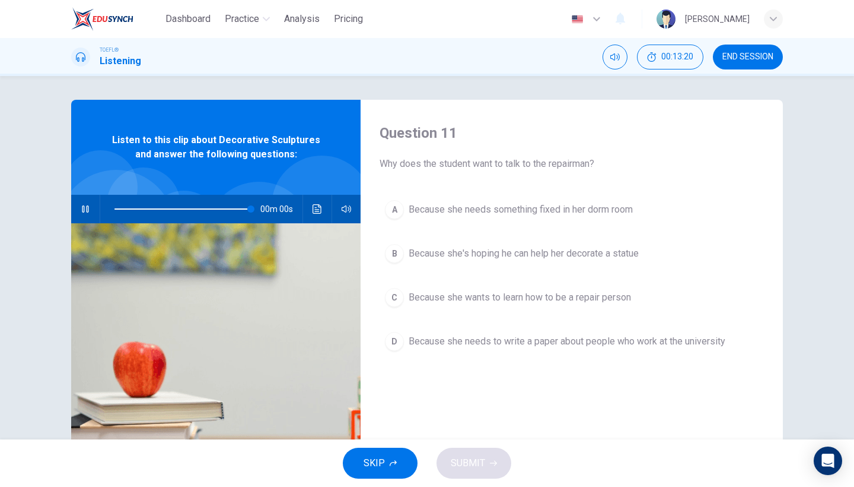
type input "0"
click at [483, 260] on button "B Because she's hoping he can help her decorate a statue" at bounding box center [572, 254] width 384 height 30
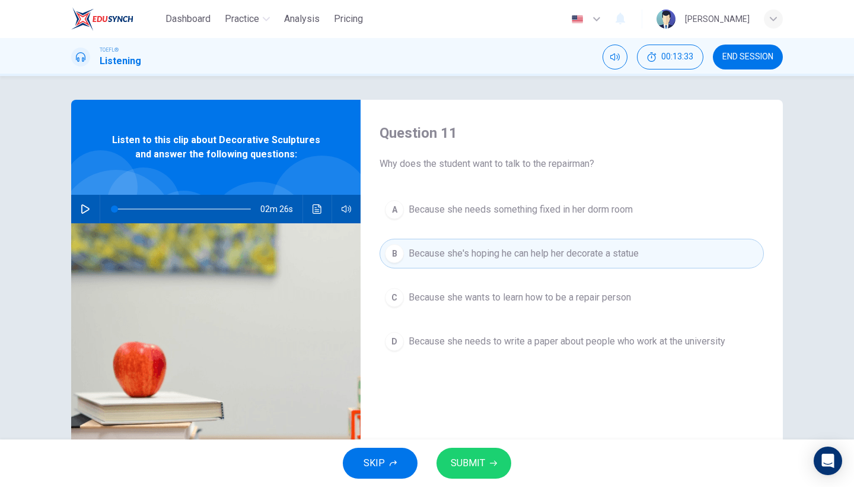
click at [474, 482] on div "SKIP SUBMIT" at bounding box center [427, 462] width 854 height 47
click at [474, 477] on button "SUBMIT" at bounding box center [474, 462] width 75 height 31
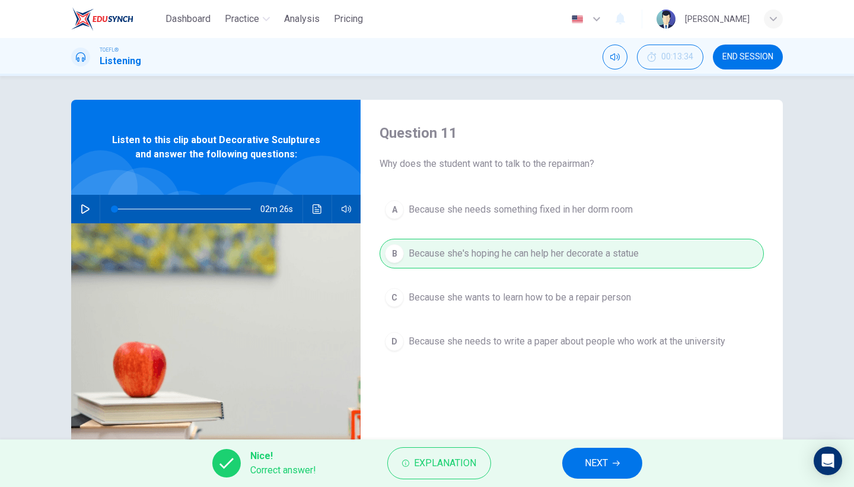
click at [601, 457] on span "NEXT" at bounding box center [596, 462] width 23 height 17
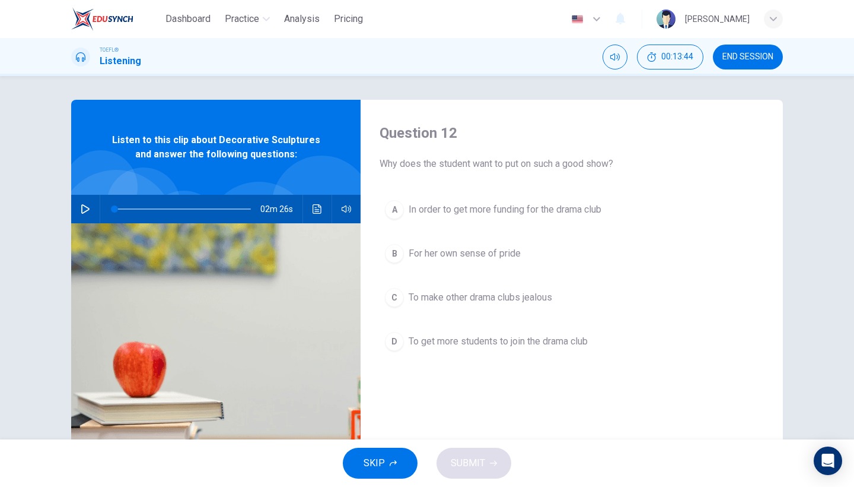
click at [539, 317] on div "A In order to get more funding for the drama club B For her own sense of pride …" at bounding box center [572, 287] width 384 height 185
click at [538, 353] on button "D To get more students to join the drama club" at bounding box center [572, 341] width 384 height 30
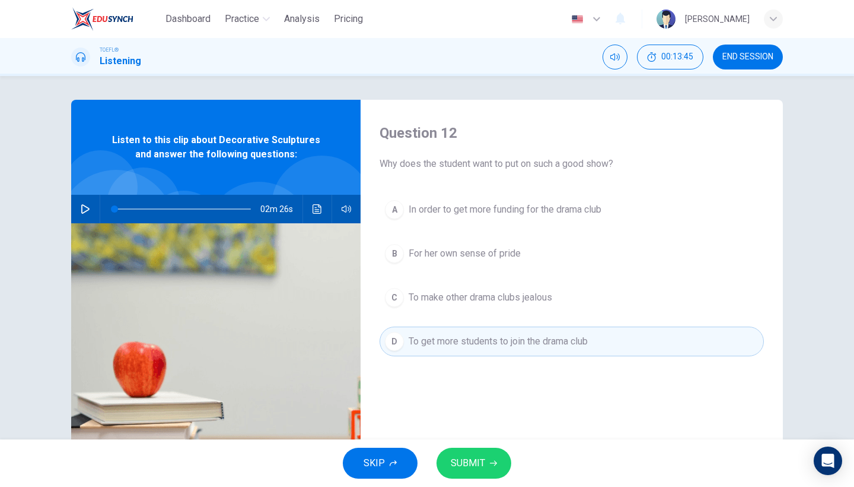
click at [475, 458] on span "SUBMIT" at bounding box center [468, 462] width 34 height 17
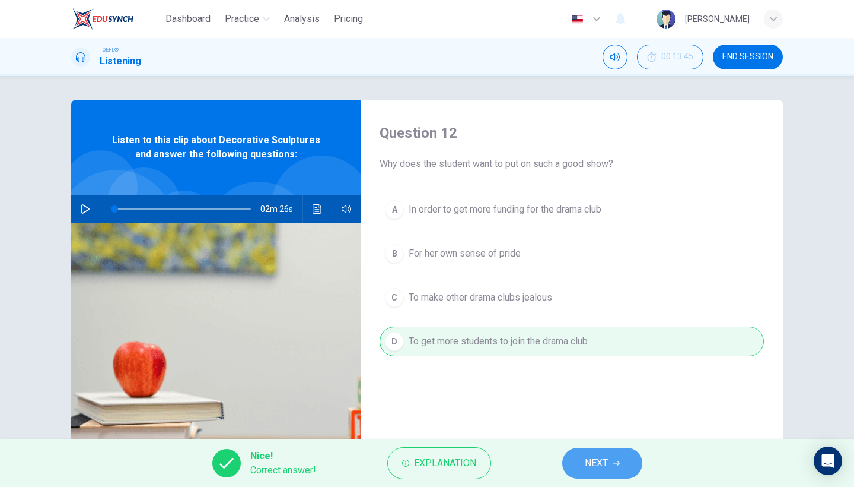
click at [592, 468] on span "NEXT" at bounding box center [596, 462] width 23 height 17
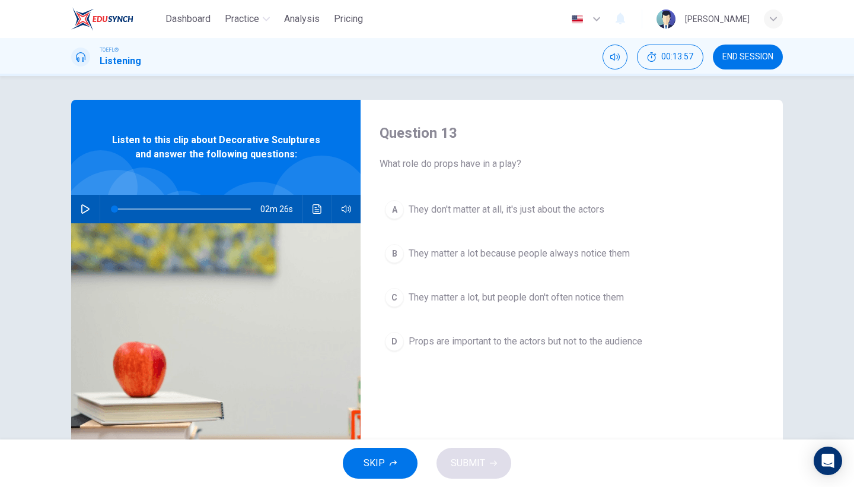
click at [509, 305] on button "C They matter a lot, but people don't often notice them" at bounding box center [572, 297] width 384 height 30
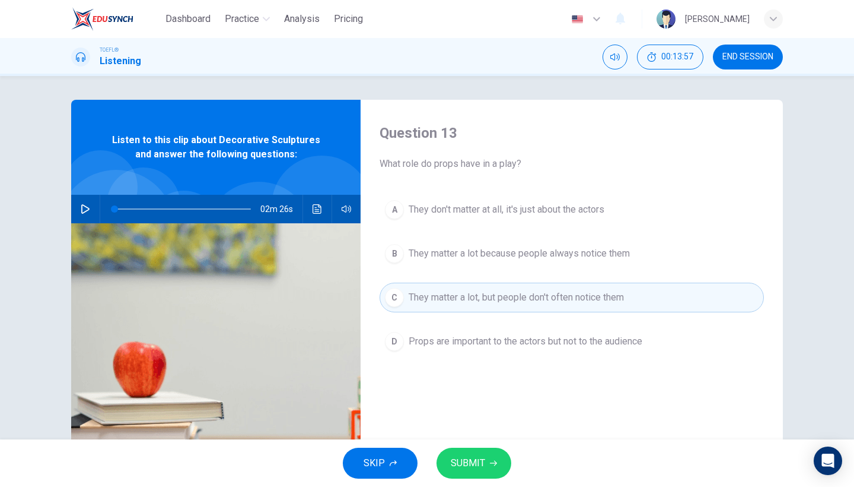
click at [478, 454] on span "SUBMIT" at bounding box center [468, 462] width 34 height 17
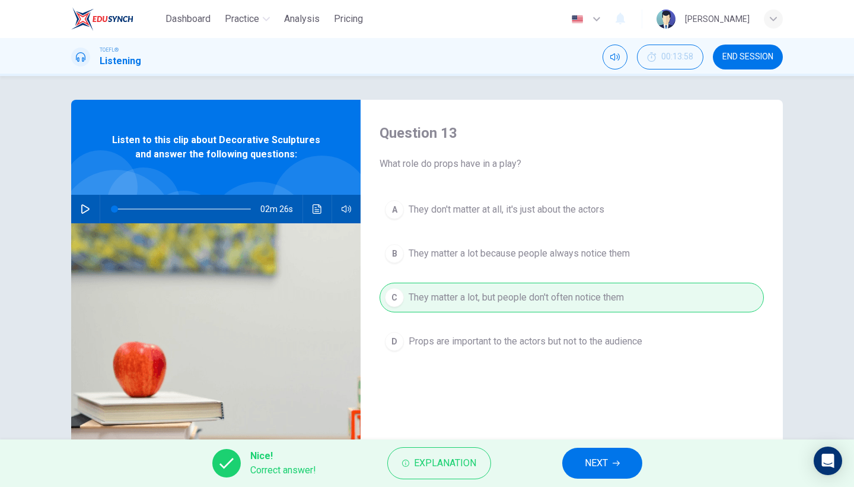
click at [578, 463] on button "NEXT" at bounding box center [602, 462] width 80 height 31
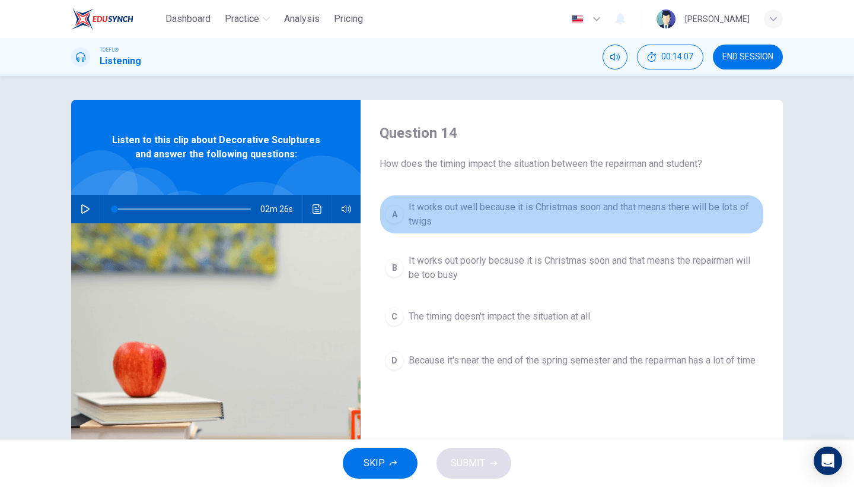
click at [497, 208] on span "It works out well because it is Christmas soon and that means there will be lot…" at bounding box center [584, 214] width 350 height 28
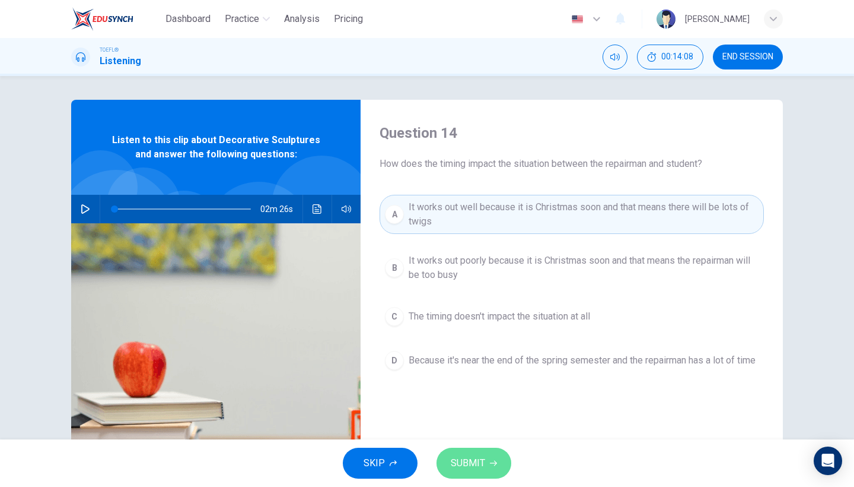
click at [459, 467] on span "SUBMIT" at bounding box center [468, 462] width 34 height 17
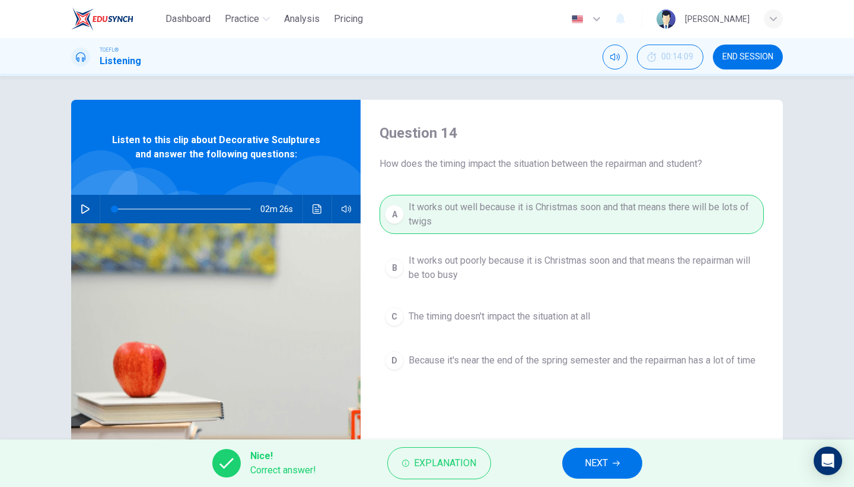
click at [586, 463] on span "NEXT" at bounding box center [596, 462] width 23 height 17
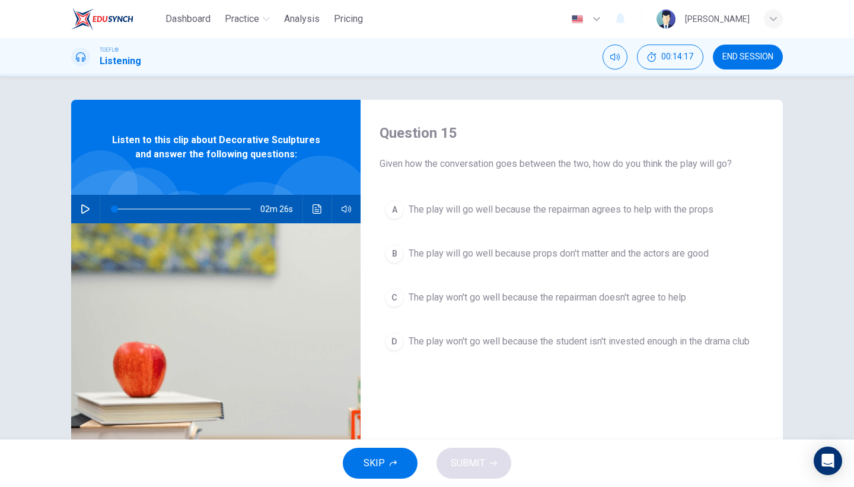
click at [567, 194] on div "Question 15 Given how the conversation goes between the two, how do you think t…" at bounding box center [572, 306] width 422 height 412
click at [532, 227] on div "A The play will go well because the repairman agrees to help with the props B T…" at bounding box center [572, 287] width 384 height 185
drag, startPoint x: 489, startPoint y: 228, endPoint x: 453, endPoint y: 218, distance: 37.7
click at [489, 228] on div "A The play will go well because the repairman agrees to help with the props B T…" at bounding box center [572, 287] width 384 height 185
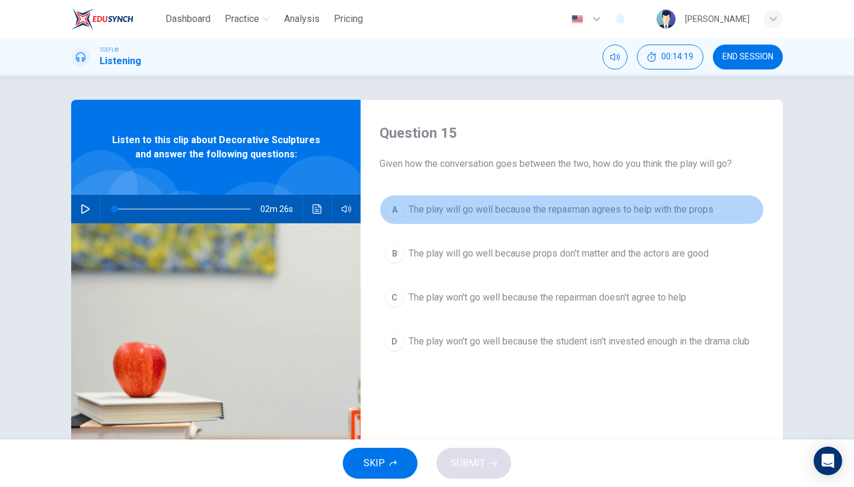
click at [422, 211] on span "The play will go well because the repairman agrees to help with the props" at bounding box center [561, 209] width 305 height 14
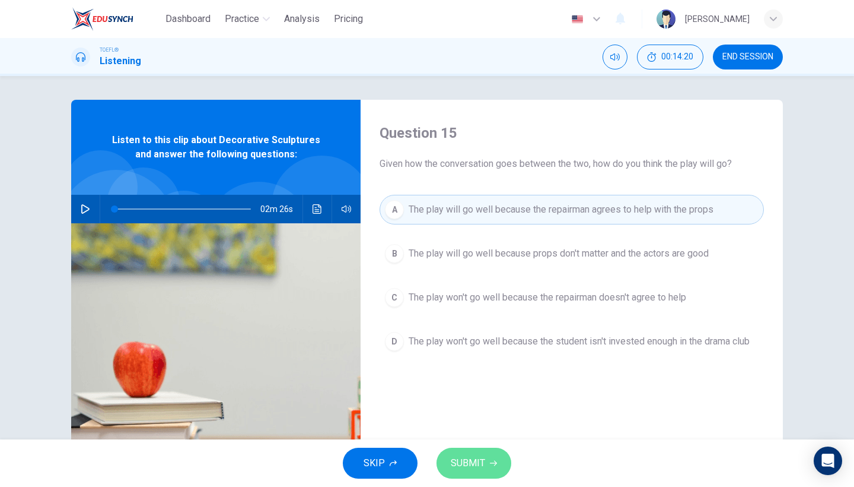
click at [477, 457] on span "SUBMIT" at bounding box center [468, 462] width 34 height 17
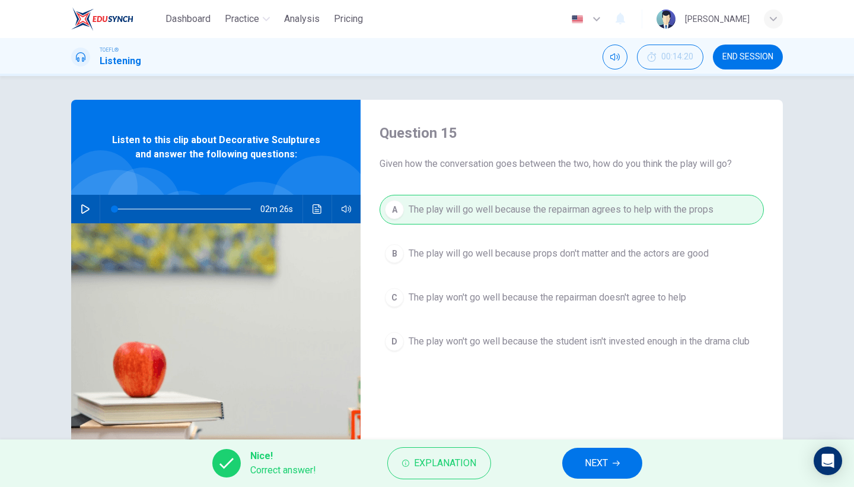
click at [597, 466] on span "NEXT" at bounding box center [596, 462] width 23 height 17
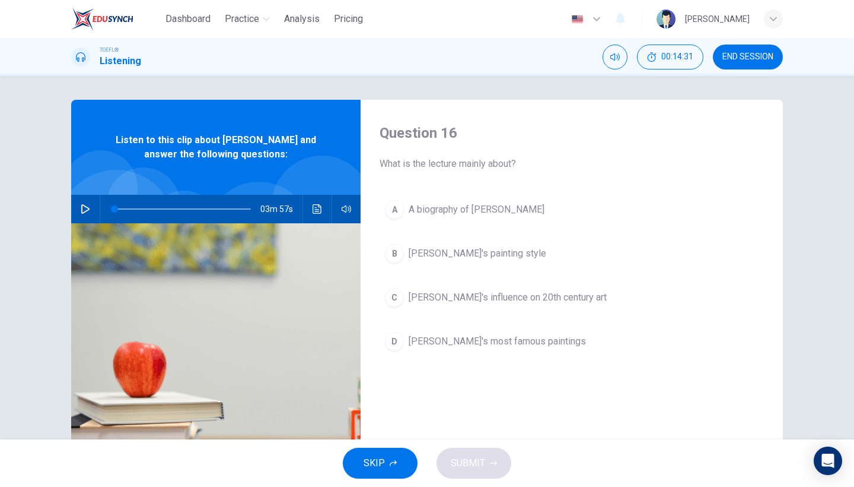
click at [88, 210] on icon "button" at bounding box center [85, 208] width 8 height 9
type input "0"
click at [501, 202] on button "A A biography of Van Gogh" at bounding box center [572, 210] width 384 height 30
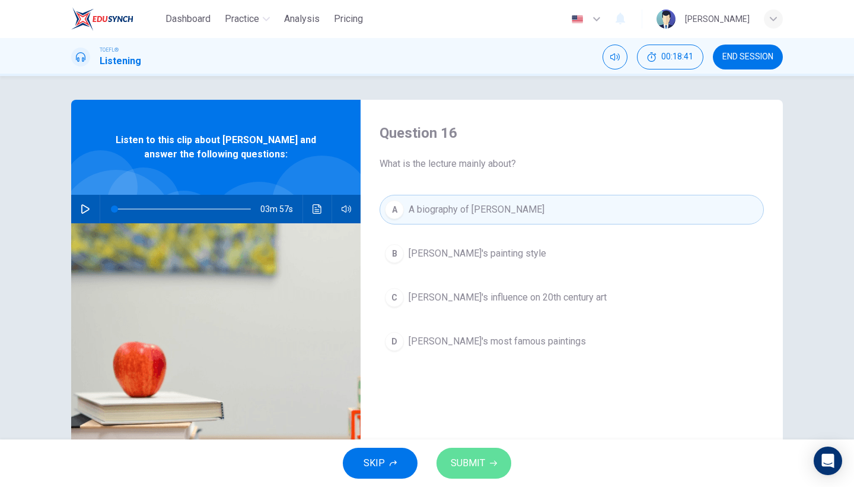
click at [467, 455] on span "SUBMIT" at bounding box center [468, 462] width 34 height 17
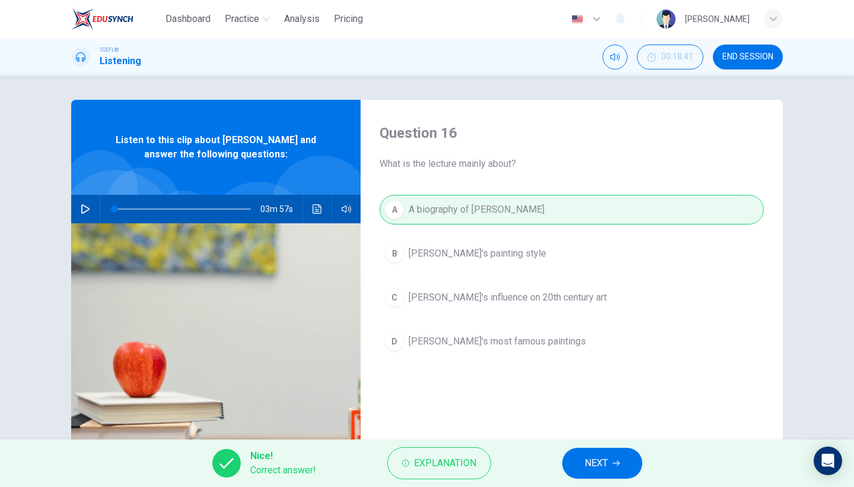
click at [571, 457] on button "NEXT" at bounding box center [602, 462] width 80 height 31
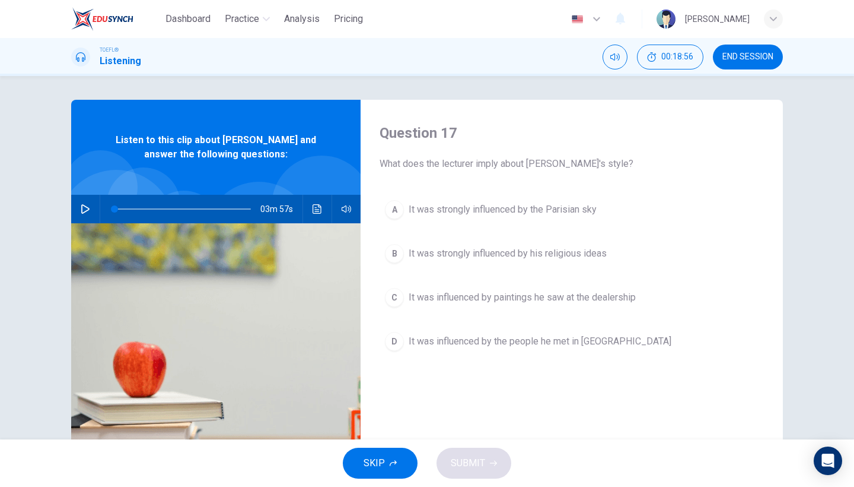
click at [481, 257] on span "It was strongly influenced by his religious ideas" at bounding box center [508, 253] width 198 height 14
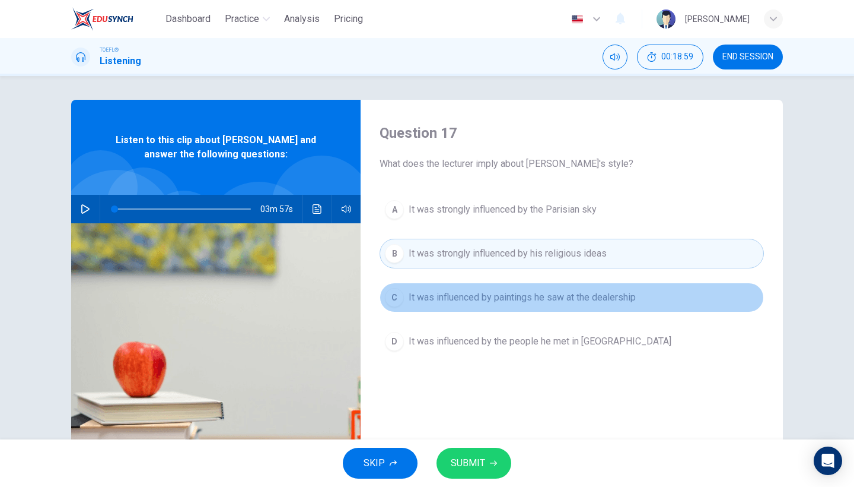
click at [491, 305] on button "C It was influenced by paintings he saw at the dealership" at bounding box center [572, 297] width 384 height 30
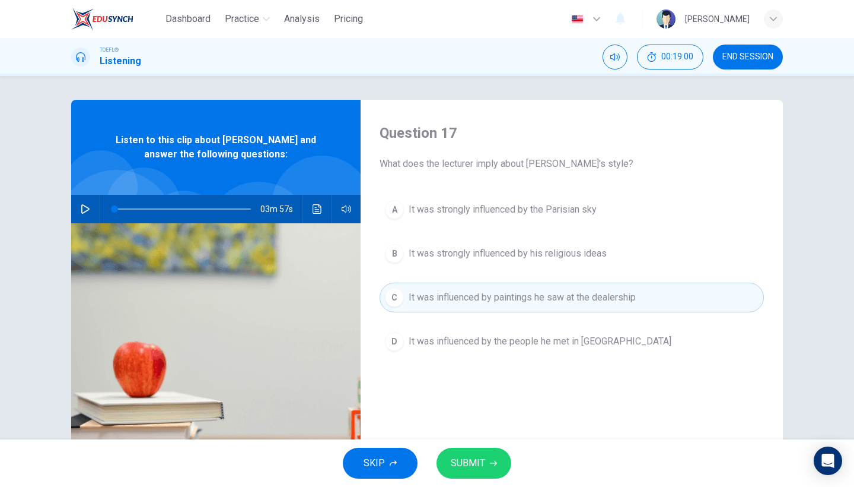
click at [485, 472] on button "SUBMIT" at bounding box center [474, 462] width 75 height 31
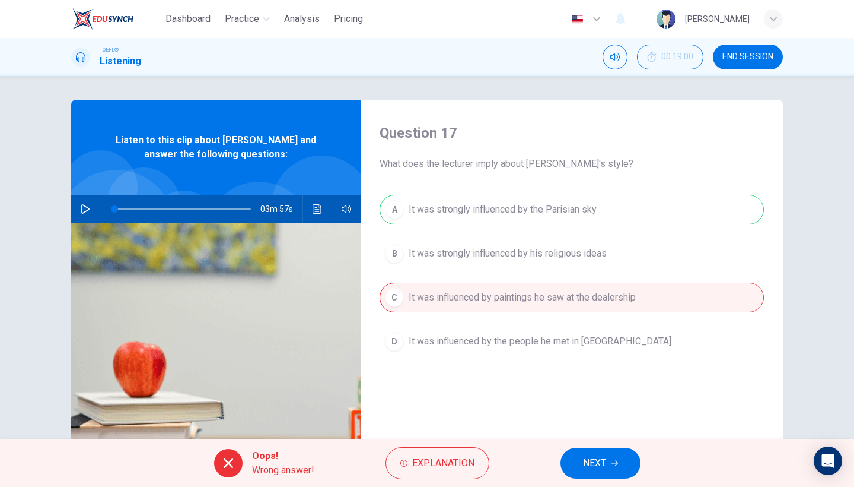
click at [586, 460] on span "NEXT" at bounding box center [594, 462] width 23 height 17
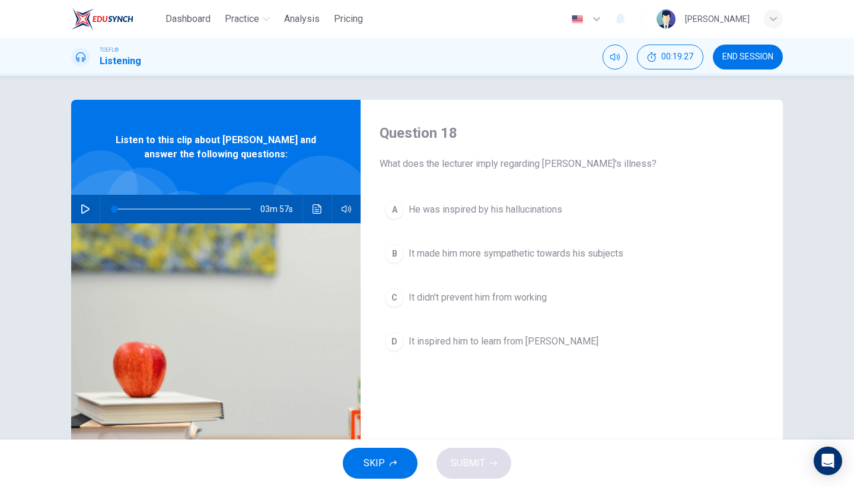
click at [529, 303] on span "It didn't prevent him from working" at bounding box center [478, 297] width 138 height 14
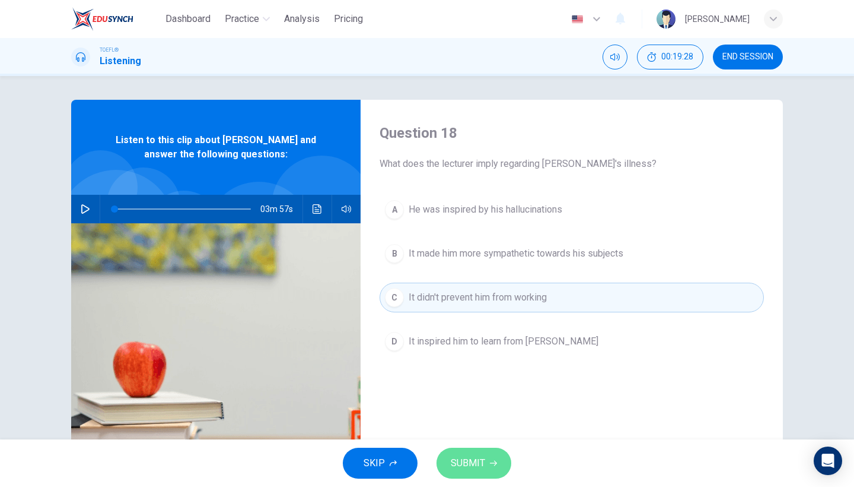
click at [475, 466] on span "SUBMIT" at bounding box center [468, 462] width 34 height 17
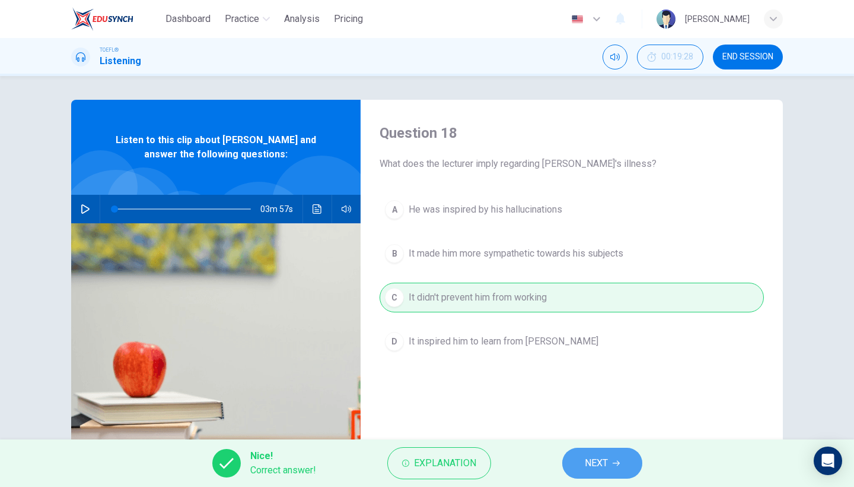
click at [605, 465] on span "NEXT" at bounding box center [596, 462] width 23 height 17
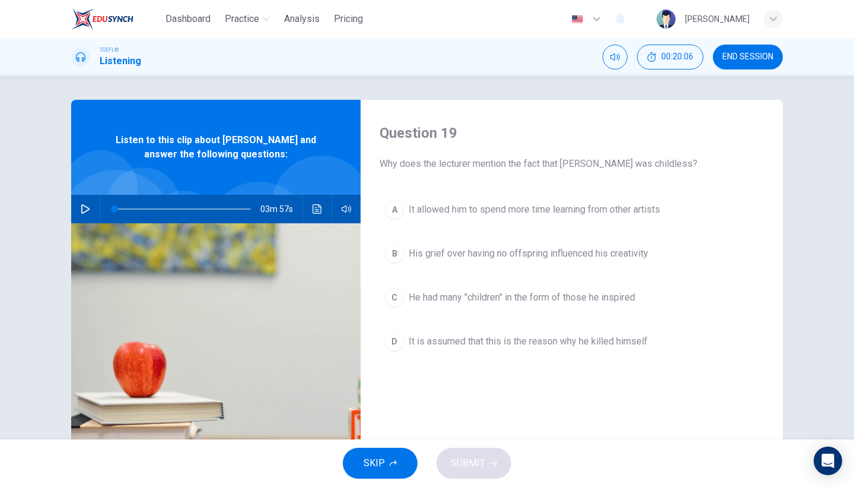
click at [554, 262] on button "B His grief over having no offspring influenced his creativity" at bounding box center [572, 254] width 384 height 30
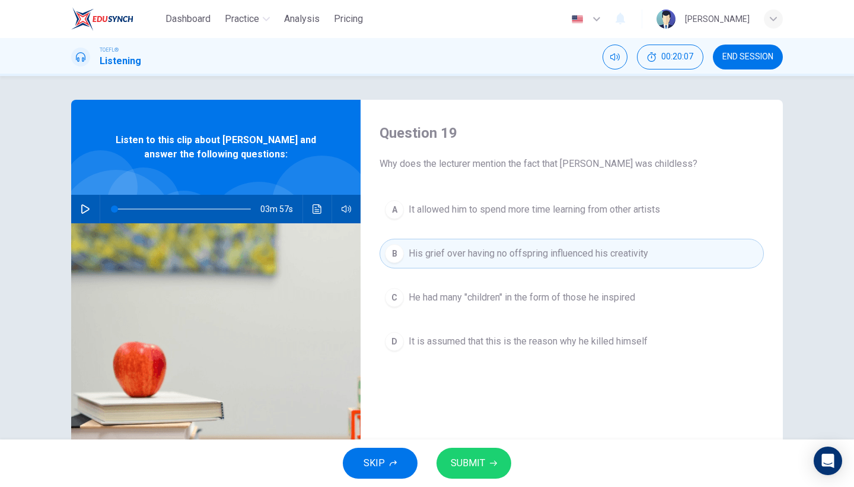
click at [489, 475] on button "SUBMIT" at bounding box center [474, 462] width 75 height 31
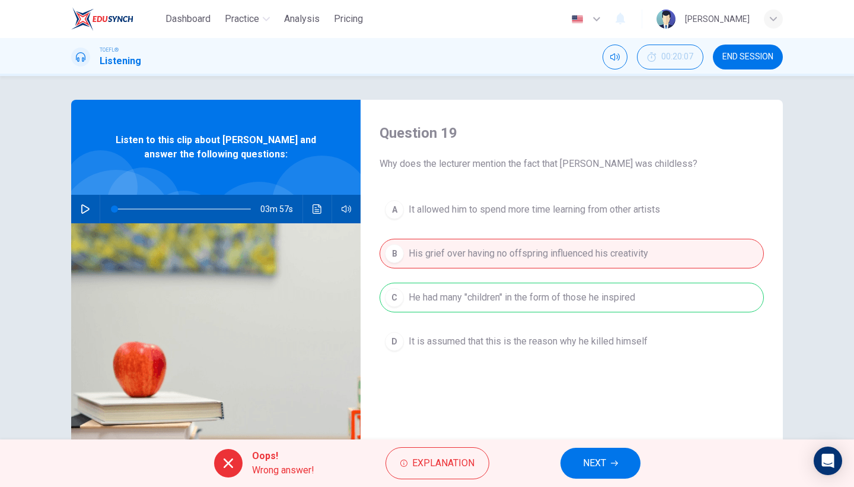
click at [589, 469] on span "NEXT" at bounding box center [594, 462] width 23 height 17
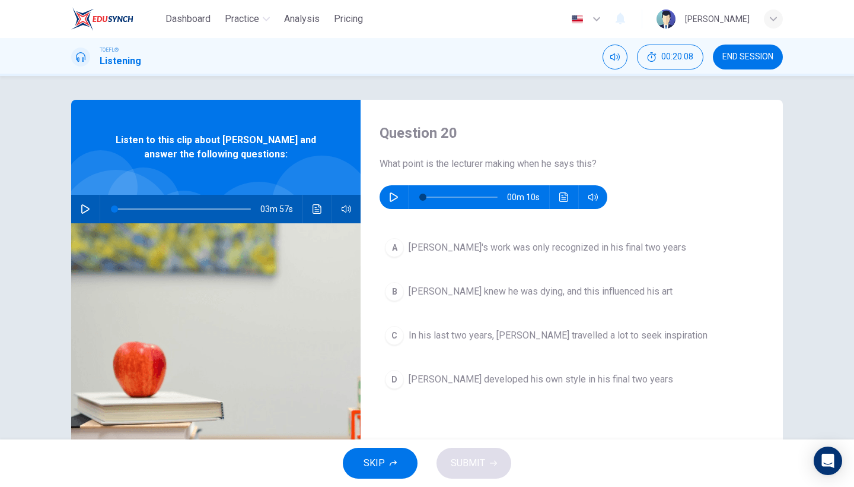
click at [393, 198] on icon "button" at bounding box center [393, 196] width 9 height 9
click at [394, 201] on icon "button" at bounding box center [393, 196] width 9 height 9
type input "0"
click at [461, 385] on span "Van Gogh developed his own style in his final two years" at bounding box center [541, 379] width 265 height 14
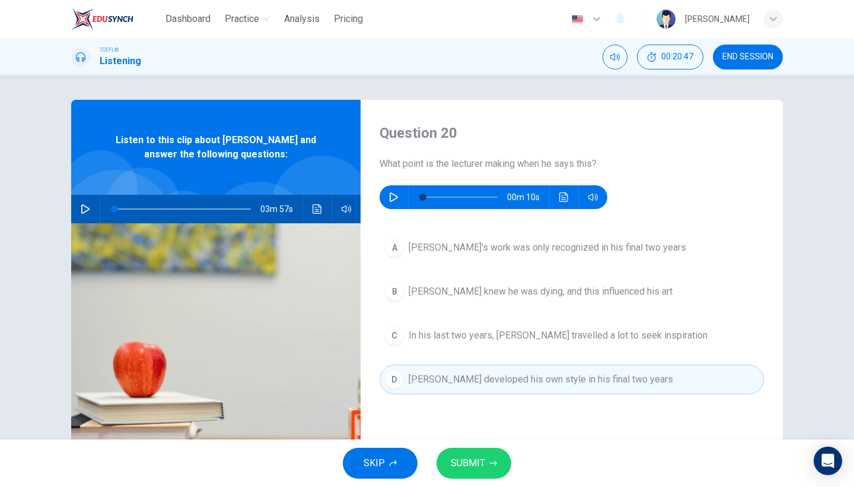
click at [457, 465] on span "SUBMIT" at bounding box center [468, 462] width 34 height 17
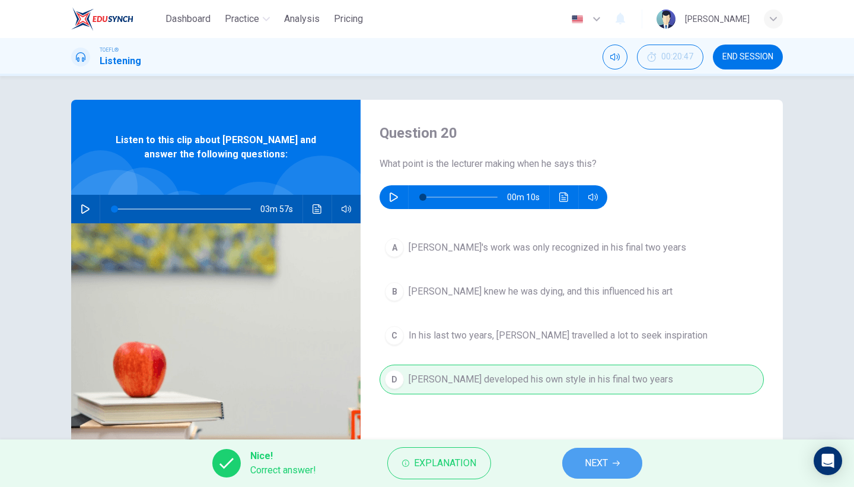
click at [599, 453] on button "NEXT" at bounding box center [602, 462] width 80 height 31
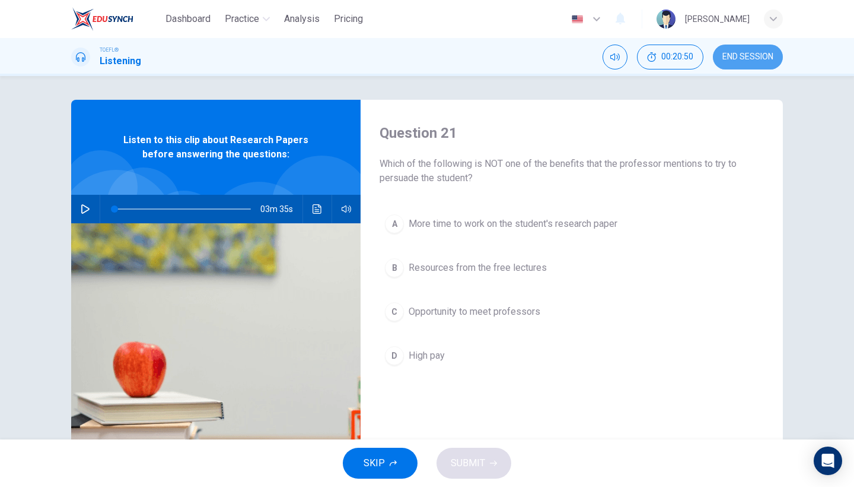
click at [743, 62] on button "END SESSION" at bounding box center [748, 56] width 70 height 25
